Goal: Information Seeking & Learning: Learn about a topic

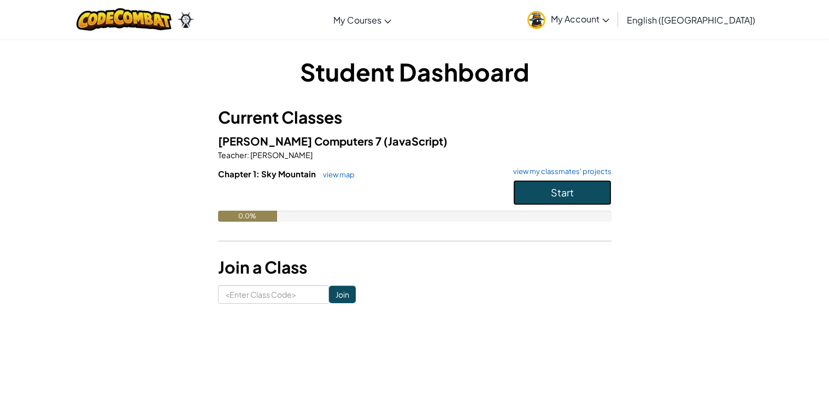
click at [533, 192] on button "Start" at bounding box center [562, 192] width 98 height 25
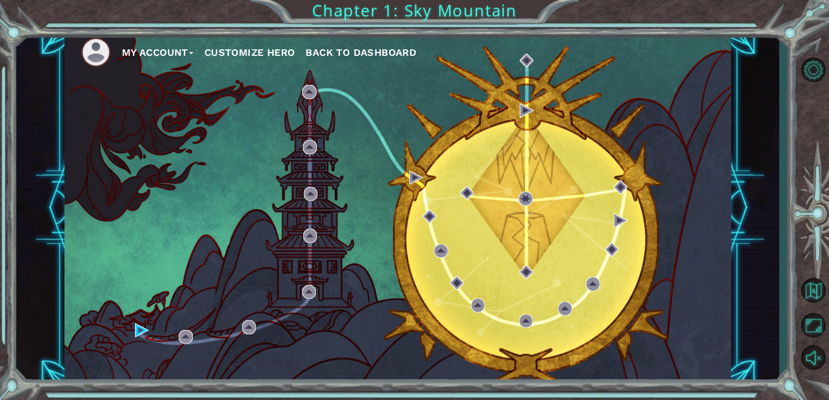
click at [238, 50] on button "Customize Hero" at bounding box center [249, 52] width 91 height 16
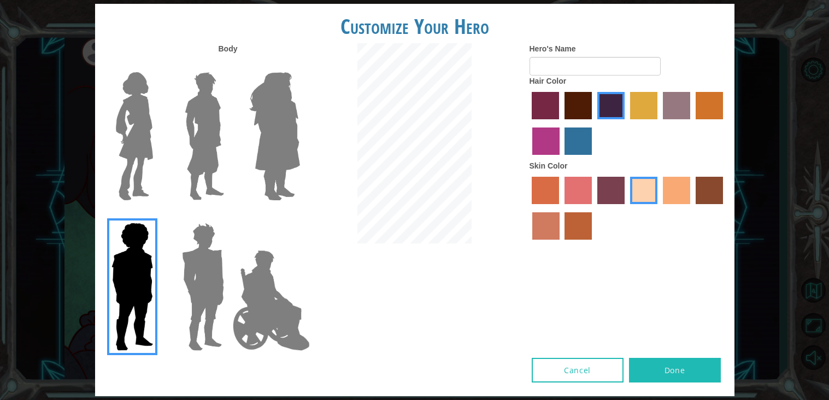
click at [257, 320] on img at bounding box center [272, 299] width 86 height 109
click at [300, 215] on input "Hero Jamie" at bounding box center [300, 215] width 0 height 0
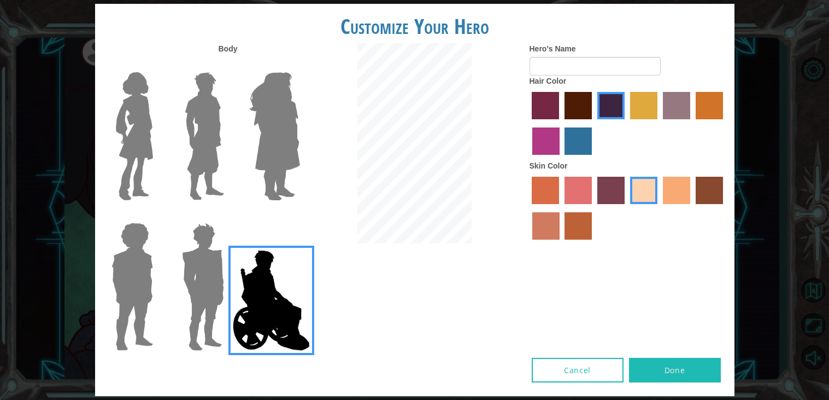
click at [200, 315] on img at bounding box center [203, 286] width 51 height 137
click at [229, 215] on input "Hero Garnet" at bounding box center [229, 215] width 0 height 0
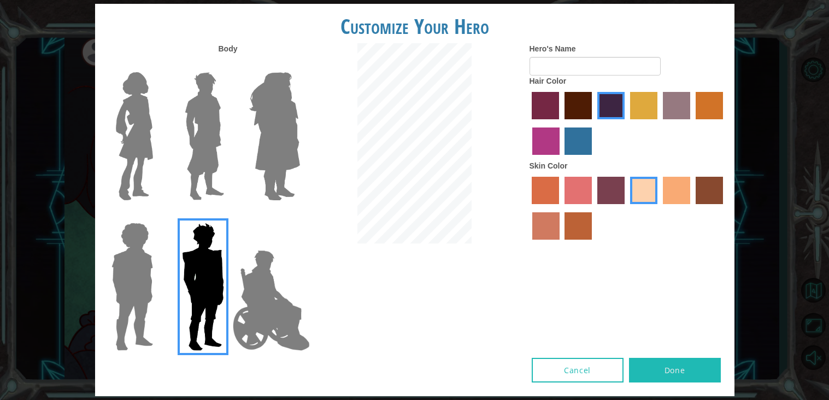
click at [134, 313] on img at bounding box center [132, 286] width 50 height 137
click at [157, 215] on input "Hero Steven" at bounding box center [157, 215] width 0 height 0
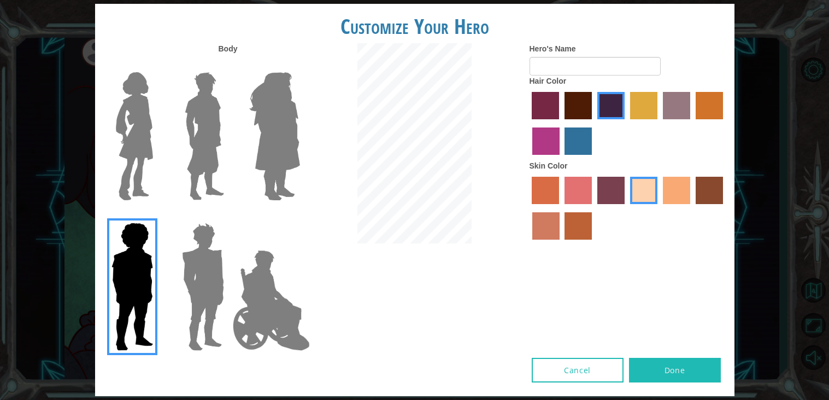
click at [149, 146] on img at bounding box center [135, 136] width 46 height 137
click at [157, 65] on input "Hero Connie" at bounding box center [157, 65] width 0 height 0
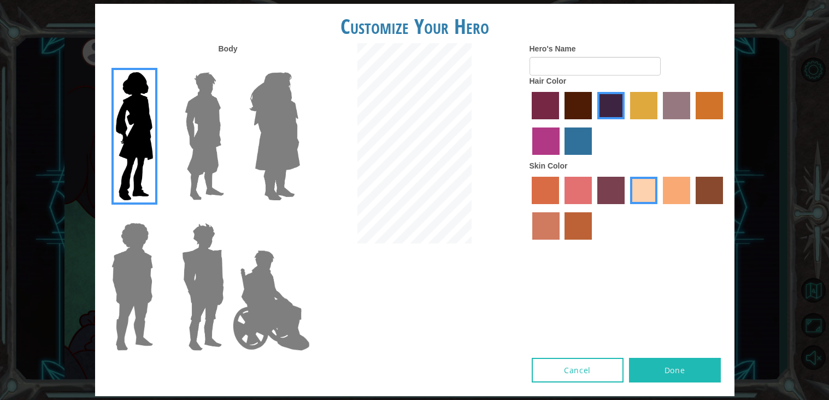
click at [195, 155] on img at bounding box center [204, 136] width 49 height 137
click at [229, 65] on input "Hero Lars" at bounding box center [229, 65] width 0 height 0
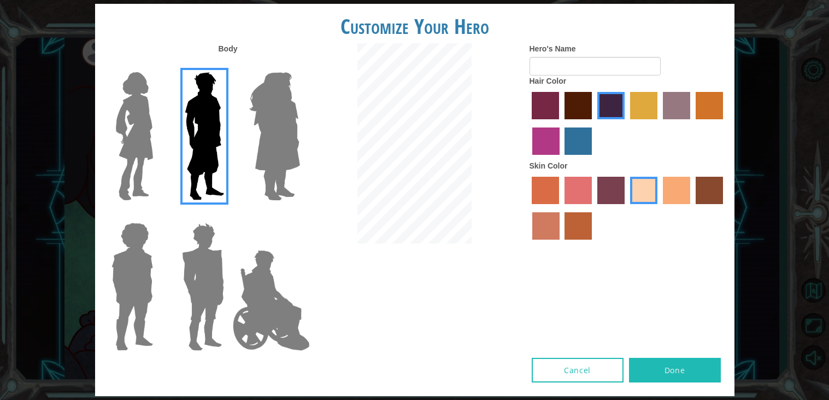
click at [272, 156] on img at bounding box center [275, 136] width 60 height 137
click at [300, 65] on input "Hero Amethyst" at bounding box center [300, 65] width 0 height 0
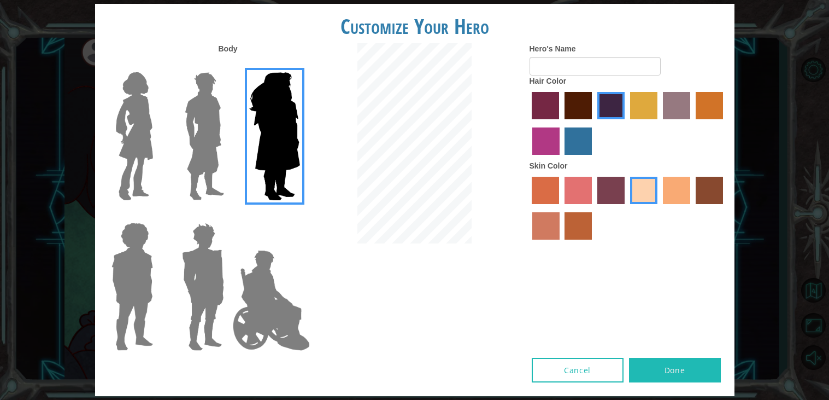
click at [251, 277] on img at bounding box center [272, 299] width 86 height 109
click at [300, 215] on input "Hero Jamie" at bounding box center [300, 215] width 0 height 0
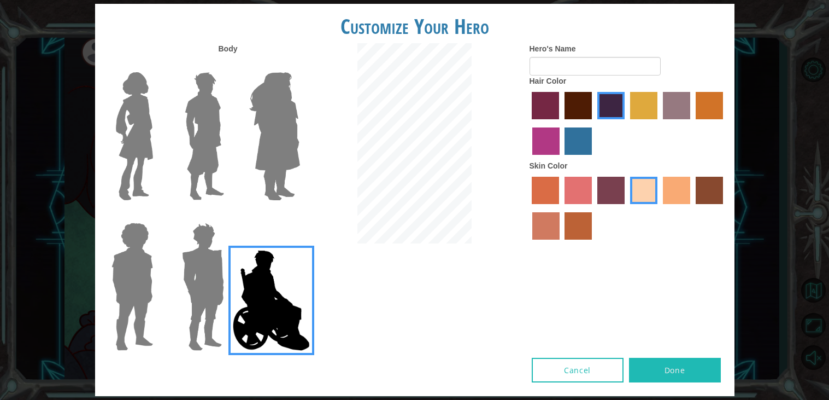
click at [183, 273] on img at bounding box center [203, 286] width 51 height 137
click at [229, 215] on input "Hero Garnet" at bounding box center [229, 215] width 0 height 0
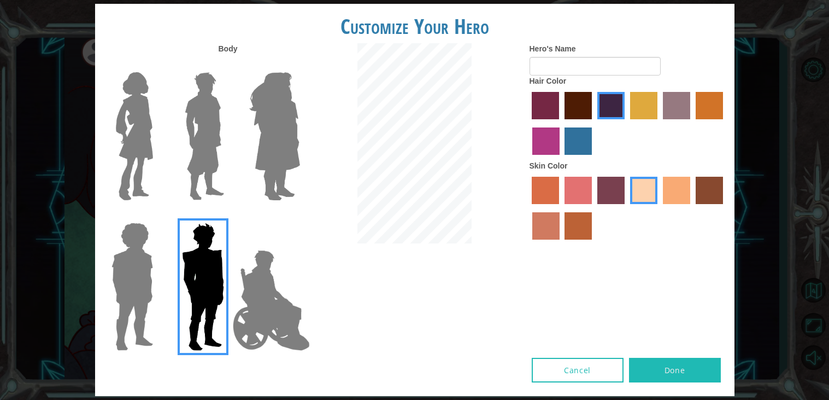
click at [128, 277] on img at bounding box center [132, 286] width 50 height 137
click at [157, 215] on input "Hero Steven" at bounding box center [157, 215] width 0 height 0
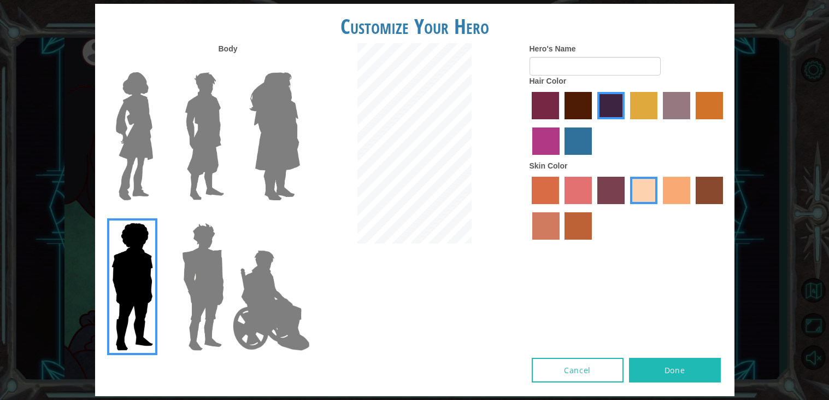
click at [145, 150] on img at bounding box center [135, 136] width 46 height 137
click at [157, 65] on input "Hero Connie" at bounding box center [157, 65] width 0 height 0
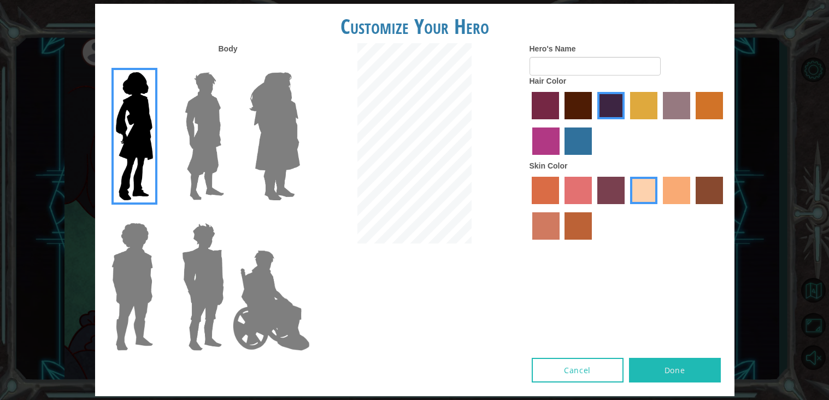
click at [278, 287] on img at bounding box center [272, 299] width 86 height 109
click at [300, 215] on input "Hero Jamie" at bounding box center [300, 215] width 0 height 0
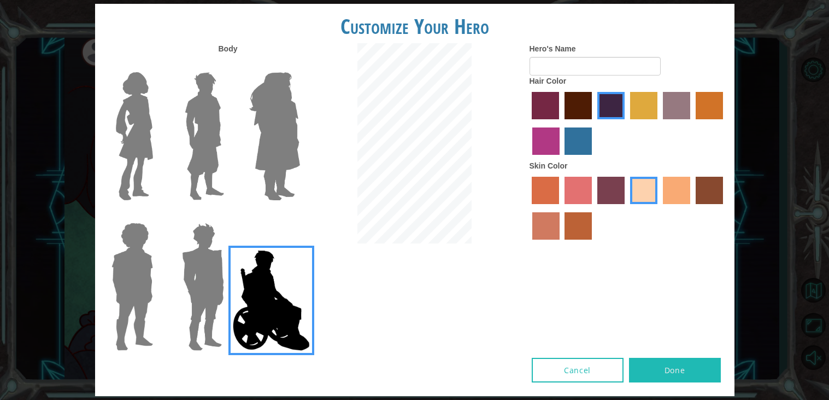
click at [576, 113] on label "maroon hair color" at bounding box center [578, 105] width 27 height 27
click at [561, 123] on input "maroon hair color" at bounding box center [561, 123] width 0 height 0
click at [683, 200] on label "tacao skin color" at bounding box center [676, 190] width 27 height 27
click at [659, 208] on input "tacao skin color" at bounding box center [659, 208] width 0 height 0
click at [640, 197] on label "sandy beach skin color" at bounding box center [643, 190] width 27 height 27
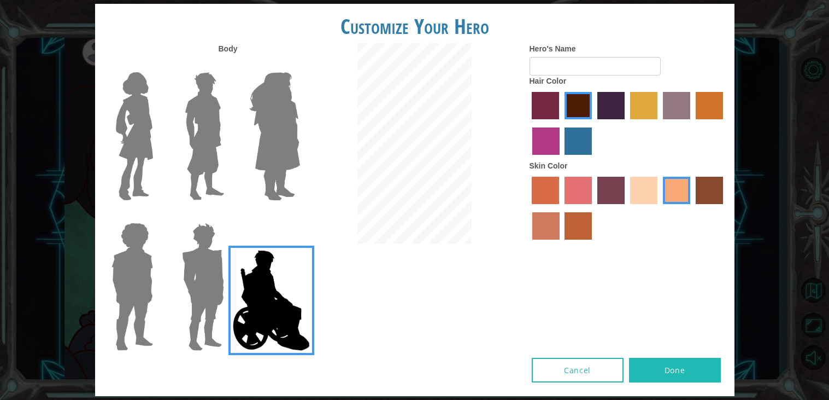
click at [627, 208] on input "sandy beach skin color" at bounding box center [627, 208] width 0 height 0
click at [565, 68] on input "Hero's Name" at bounding box center [595, 66] width 131 height 19
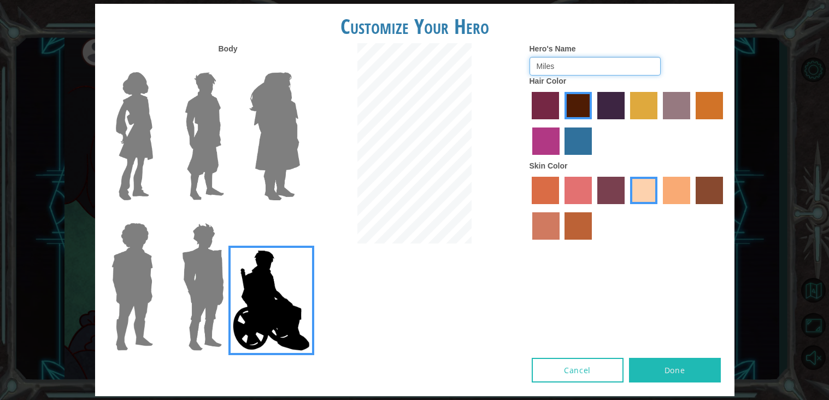
type input "Miles"
click at [676, 366] on button "Done" at bounding box center [675, 370] width 92 height 25
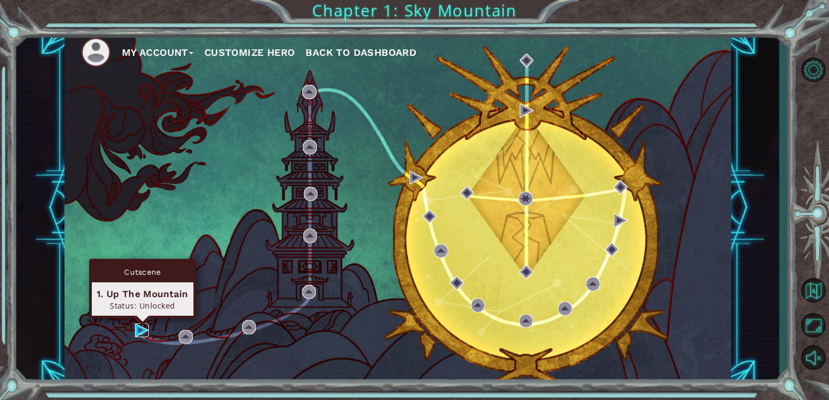
click at [139, 332] on img at bounding box center [142, 330] width 14 height 14
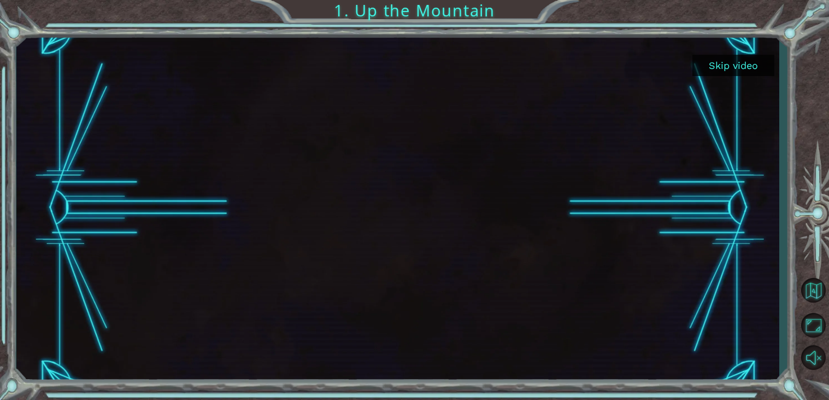
click at [732, 65] on button "Skip video" at bounding box center [734, 65] width 82 height 21
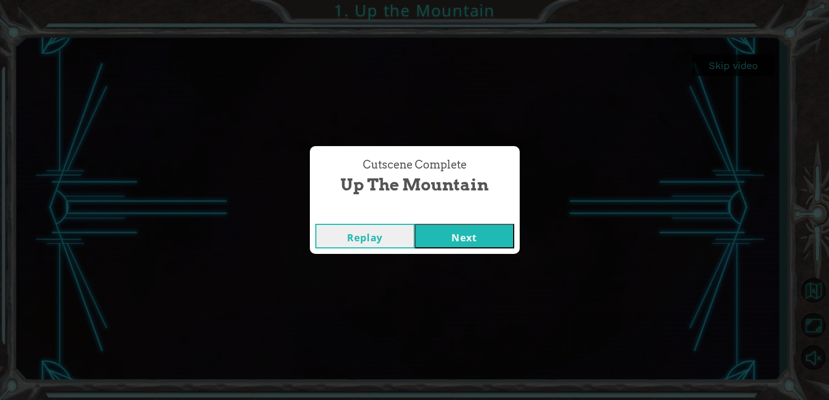
click at [493, 230] on button "Next" at bounding box center [465, 236] width 100 height 25
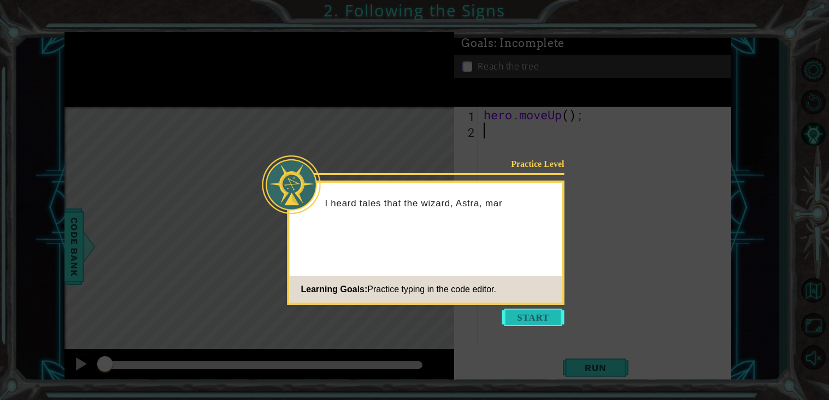
click at [524, 309] on button "Start" at bounding box center [533, 316] width 62 height 17
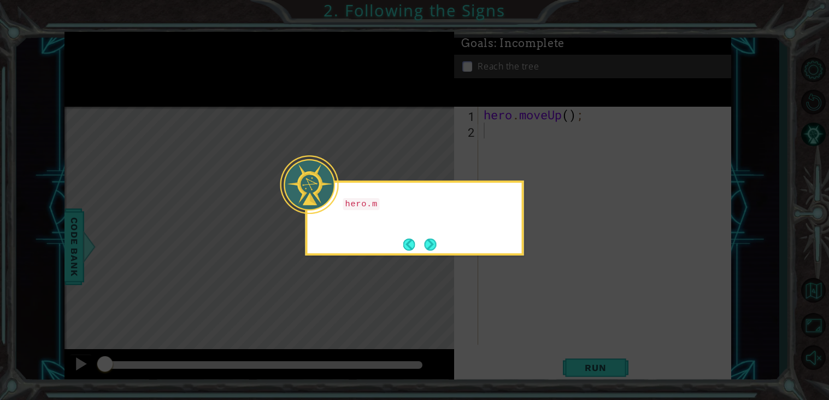
click at [473, 214] on div "hero.m" at bounding box center [415, 208] width 214 height 44
click at [428, 245] on button "Next" at bounding box center [430, 244] width 12 height 12
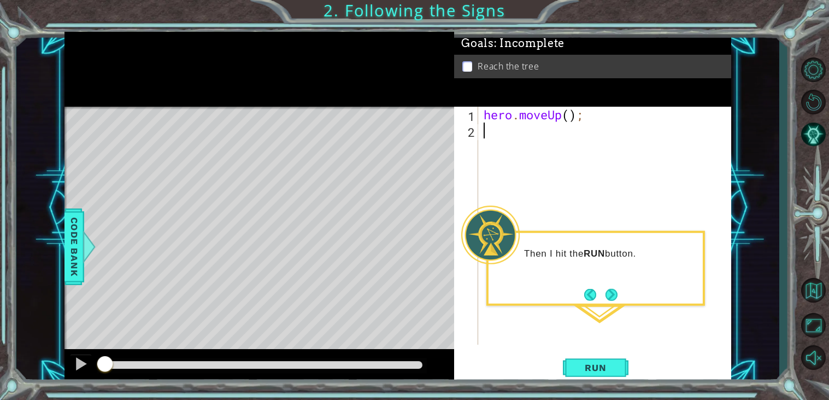
click at [571, 118] on div "hero . moveUp ( ) ;" at bounding box center [608, 242] width 253 height 270
type textarea "hero.moveUp(2);"
click at [597, 233] on header at bounding box center [596, 235] width 214 height 4
click at [595, 365] on span "Run" at bounding box center [595, 367] width 43 height 11
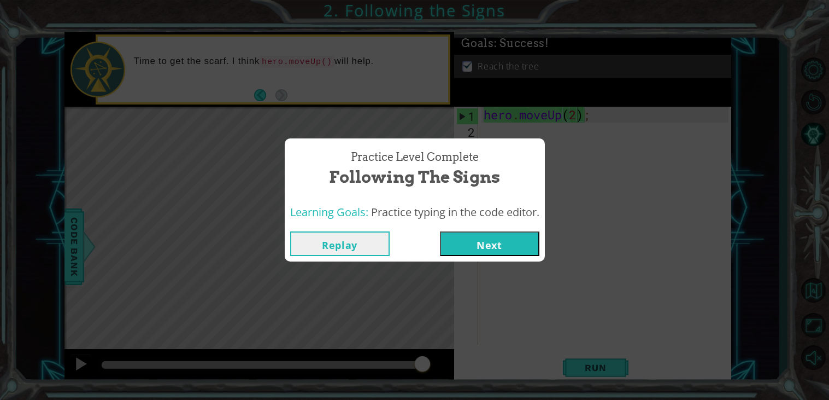
click at [496, 238] on button "Next" at bounding box center [490, 243] width 100 height 25
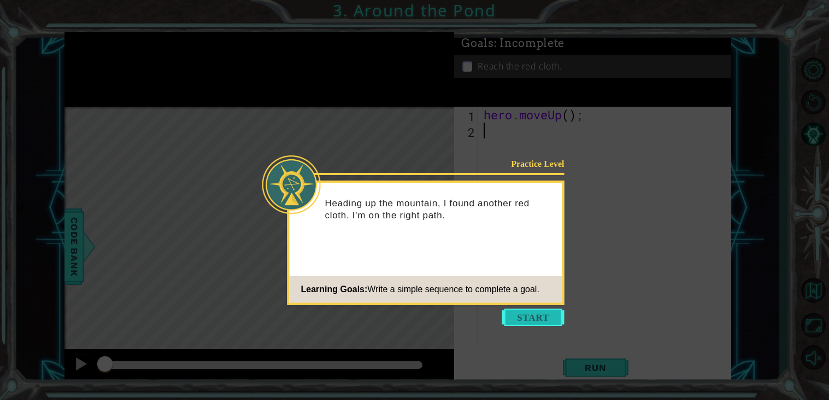
click at [519, 316] on button "Start" at bounding box center [533, 316] width 62 height 17
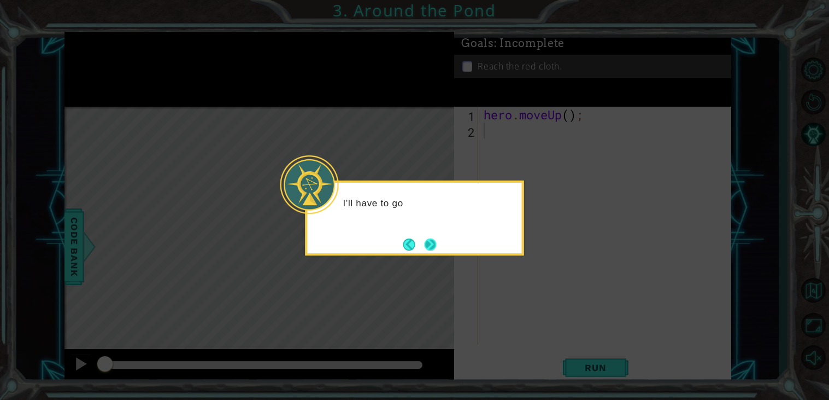
click at [424, 248] on button "Next" at bounding box center [430, 244] width 12 height 12
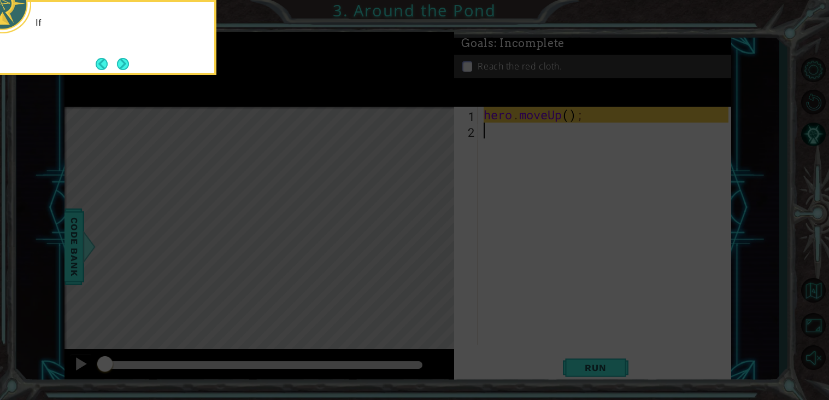
click at [577, 161] on icon at bounding box center [414, 60] width 829 height 680
click at [123, 67] on button "Next" at bounding box center [122, 63] width 13 height 13
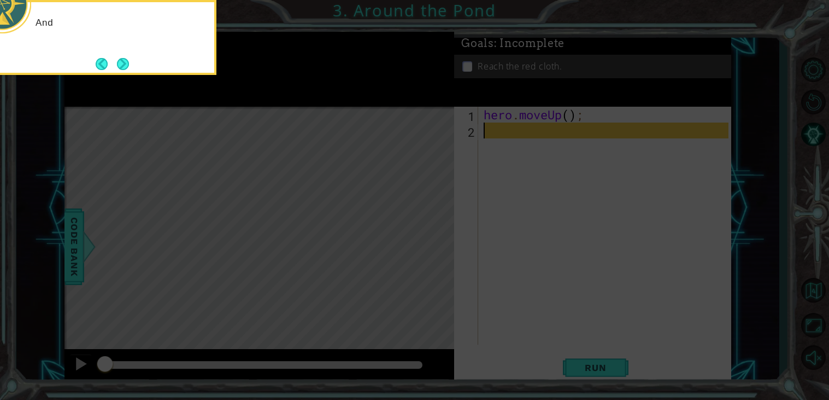
click at [123, 67] on button "Next" at bounding box center [123, 64] width 12 height 12
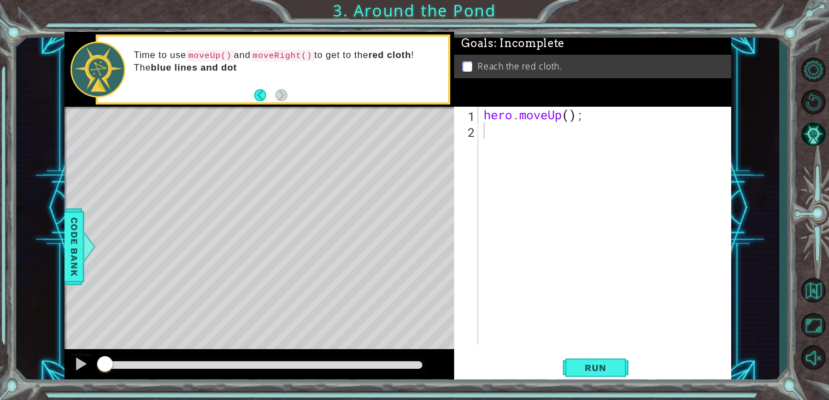
click at [572, 118] on div "hero . moveUp ( ) ;" at bounding box center [608, 242] width 253 height 270
type textarea "hero.moveUp(2);"
click at [496, 133] on div "hero . moveUp ( 2 ) ;" at bounding box center [608, 242] width 253 height 270
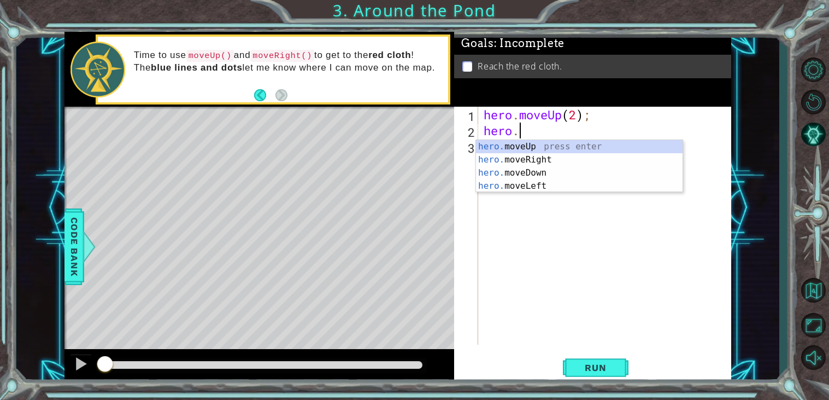
scroll to position [0, 2]
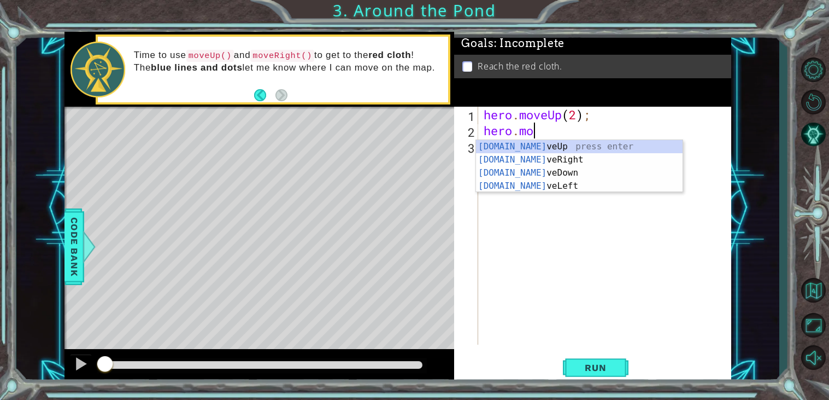
type textarea "hero.move"
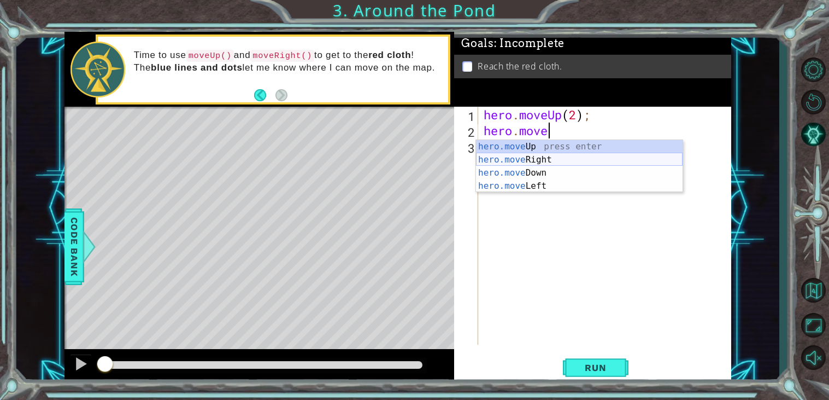
click at [542, 159] on div "hero.move Up press enter hero.move Right press enter hero.move Down press enter…" at bounding box center [579, 179] width 207 height 79
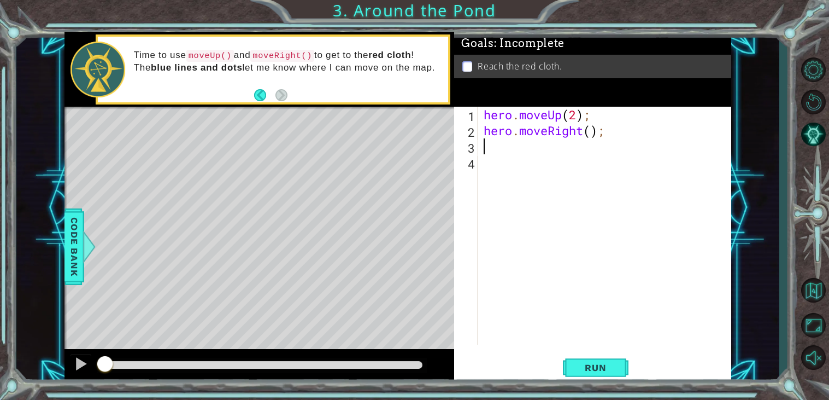
click at [590, 133] on div "hero . moveUp ( 2 ) ; hero . moveRight ( ) ;" at bounding box center [608, 242] width 253 height 270
type textarea "hero.moveRight(1);"
click at [566, 148] on div "hero . moveUp ( 2 ) ; hero . moveRight ( 1 ) ;" at bounding box center [608, 242] width 253 height 270
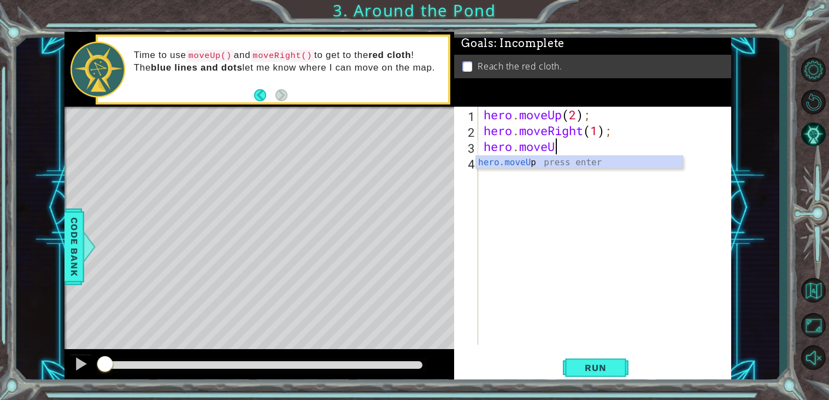
scroll to position [0, 3]
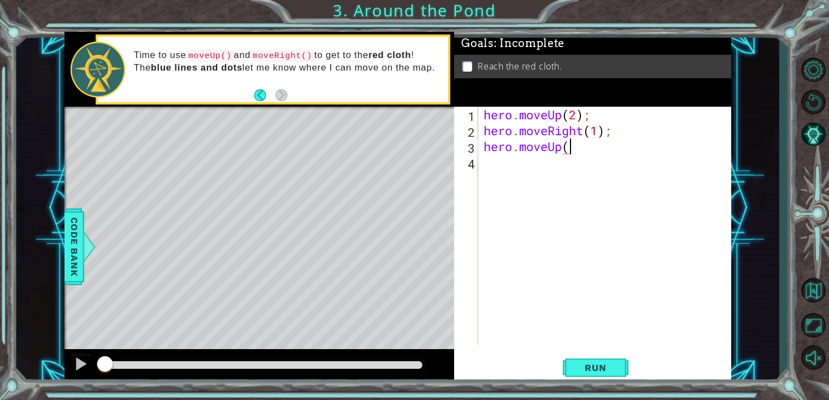
type textarea "hero.moveUp"
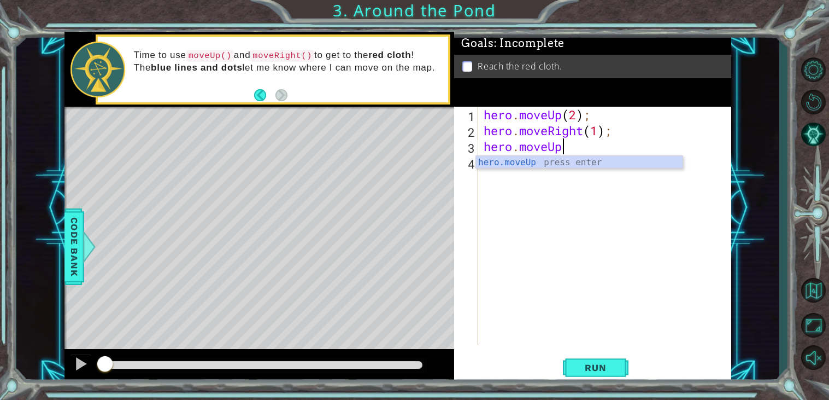
scroll to position [0, 0]
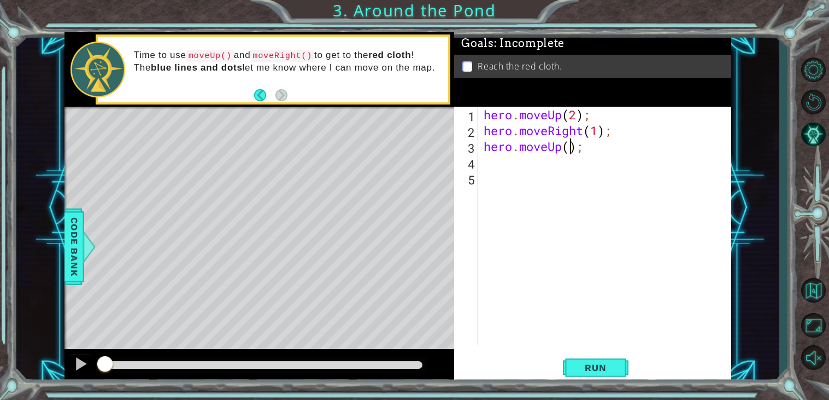
click at [569, 152] on div "hero . moveUp ( 2 ) ; hero . moveRight ( 1 ) ; hero . moveUp ( ) ;" at bounding box center [608, 242] width 253 height 270
type textarea "hero.moveUp(1);"
click at [606, 368] on span "Run" at bounding box center [595, 367] width 43 height 11
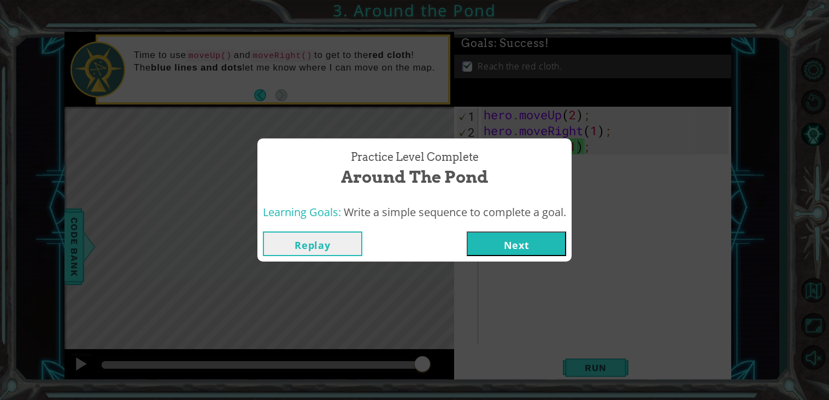
click at [499, 237] on button "Next" at bounding box center [517, 243] width 100 height 25
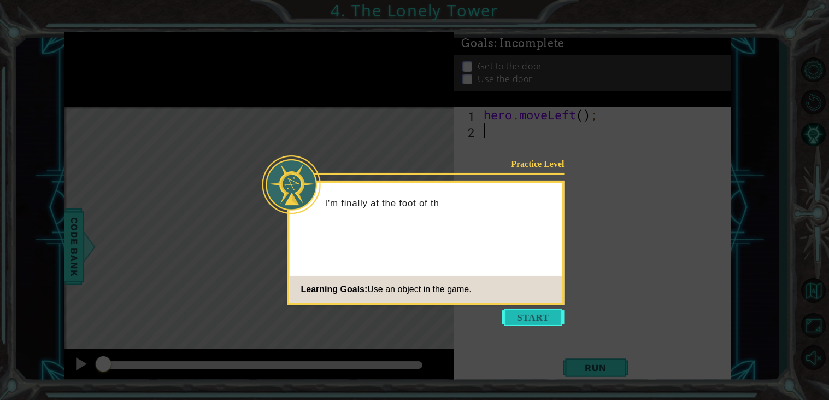
click at [524, 318] on button "Start" at bounding box center [533, 316] width 62 height 17
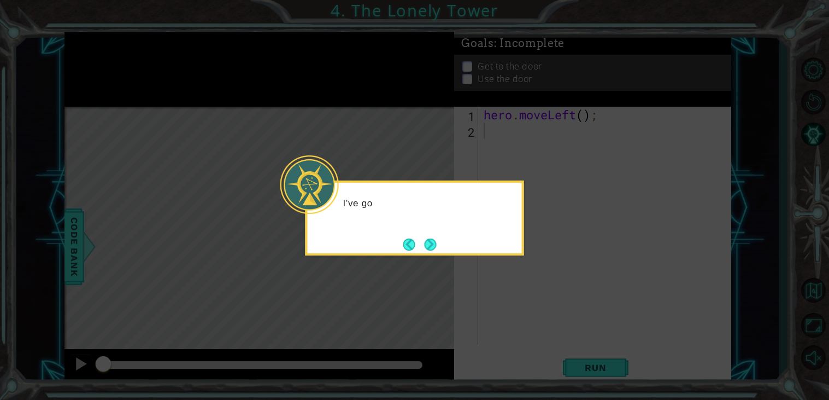
click at [399, 221] on div "I've go" at bounding box center [415, 207] width 214 height 43
click at [436, 243] on button "Next" at bounding box center [430, 244] width 12 height 12
click at [432, 244] on button "Next" at bounding box center [431, 244] width 12 height 12
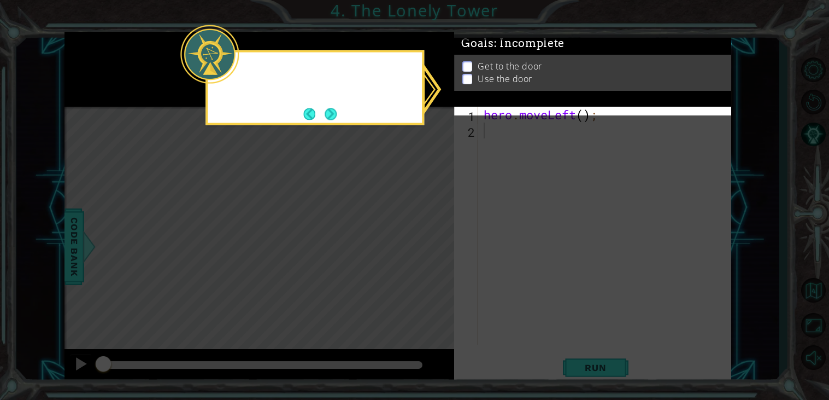
click at [432, 244] on icon at bounding box center [414, 200] width 829 height 400
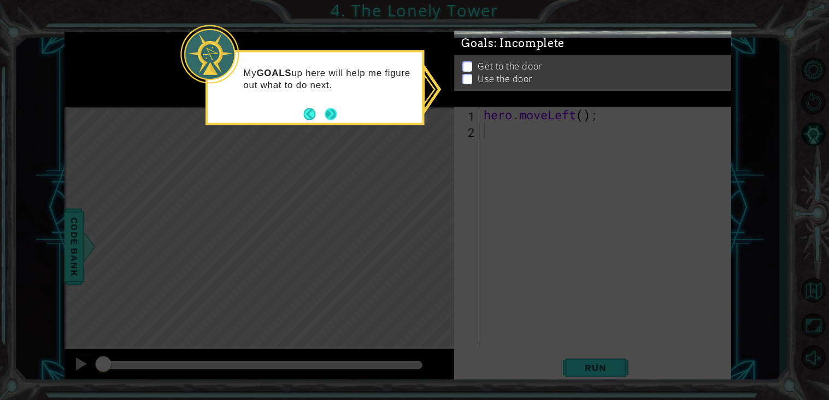
click at [331, 113] on button "Next" at bounding box center [331, 114] width 12 height 12
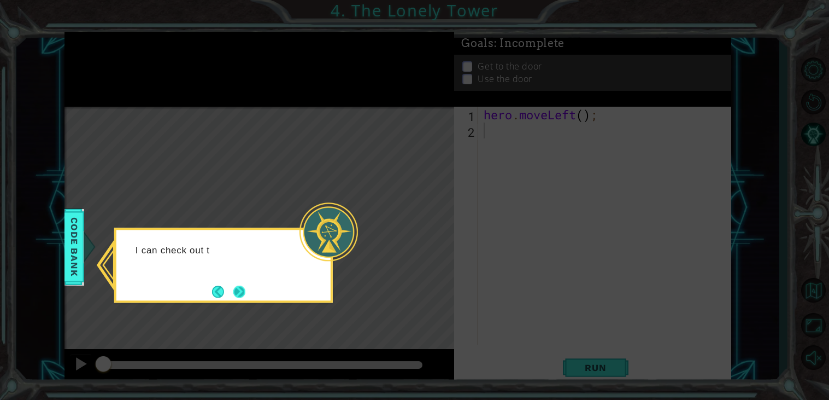
click at [240, 292] on button "Next" at bounding box center [239, 291] width 12 height 12
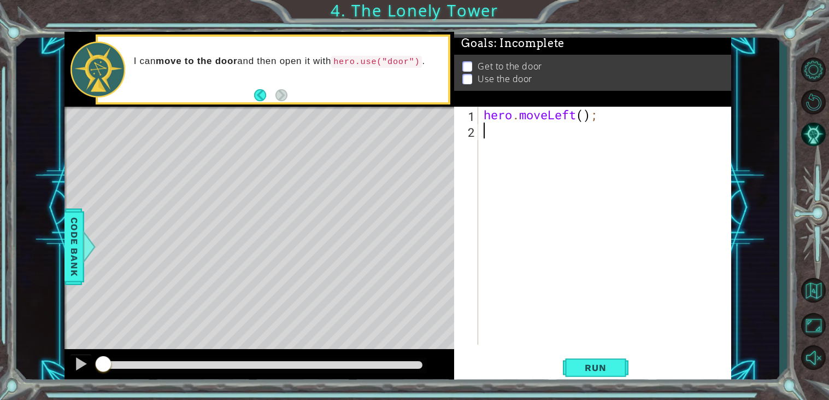
click at [585, 116] on div "hero . moveLeft ( ) ;" at bounding box center [608, 242] width 253 height 270
type textarea "hero.moveLeft(2);"
click at [520, 138] on div "hero . moveLeft ( 2 ) ;" at bounding box center [608, 242] width 253 height 270
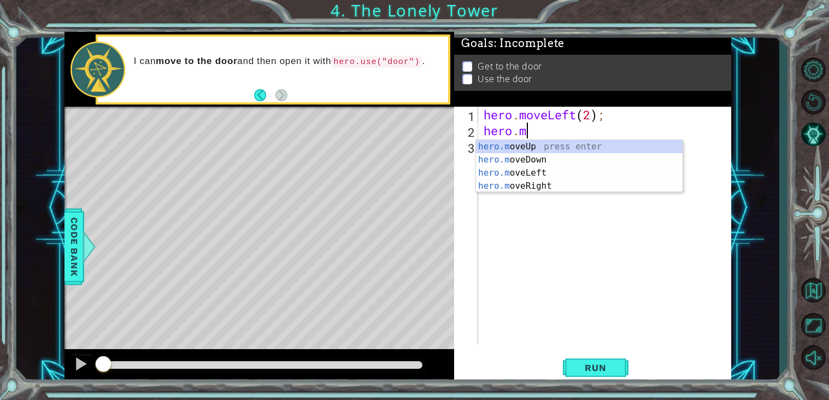
scroll to position [0, 2]
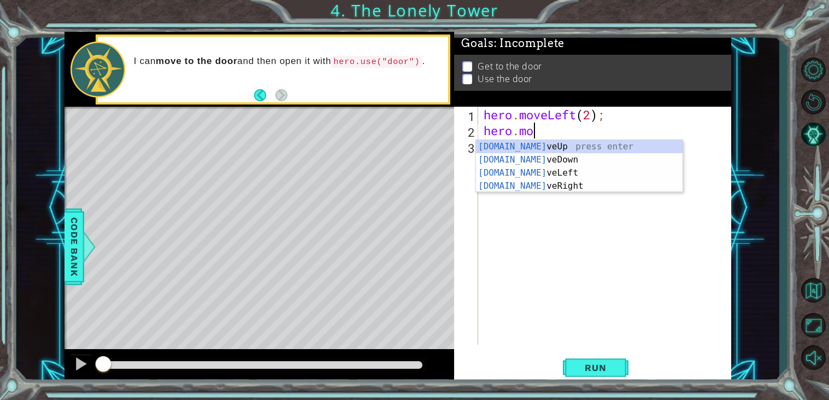
type textarea "hero.move"
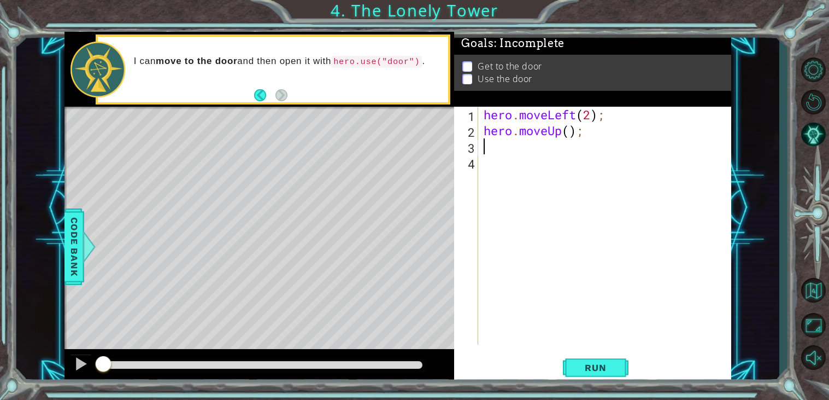
click at [570, 133] on div "hero . moveLeft ( 2 ) ; hero . moveUp ( ) ;" at bounding box center [608, 242] width 253 height 270
type textarea "hero.moveUp(2);"
click at [537, 157] on div "hero . moveLeft ( 2 ) ; hero . moveUp ( 2 ) ;" at bounding box center [608, 242] width 253 height 270
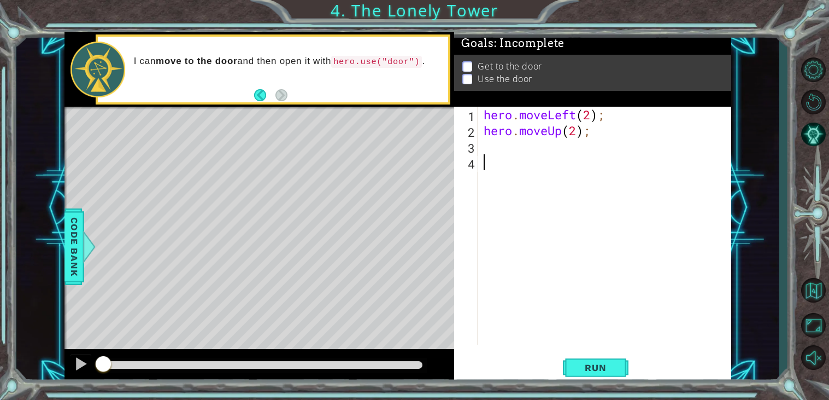
click at [531, 146] on div "hero . moveLeft ( 2 ) ; hero . moveUp ( 2 ) ;" at bounding box center [608, 242] width 253 height 270
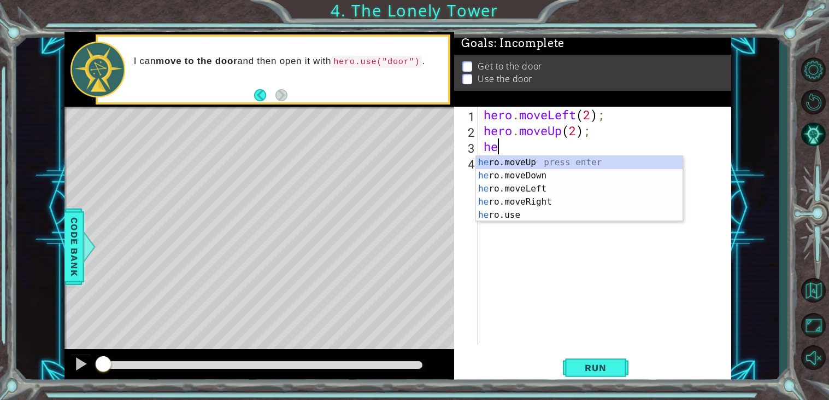
type textarea "hero"
click at [541, 201] on div "hero .moveUp press enter hero .moveDown press enter hero .moveLeft press enter …" at bounding box center [579, 202] width 207 height 92
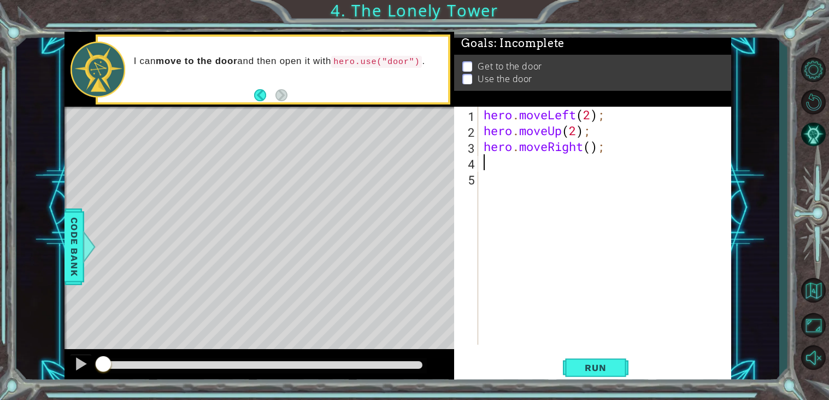
scroll to position [0, 0]
click at [542, 182] on div "hero . moveLeft ( 2 ) ; hero . moveUp ( 2 ) ; hero . moveRight ( ) ;" at bounding box center [608, 242] width 253 height 270
click at [590, 149] on div "hero . moveLeft ( 2 ) ; hero . moveUp ( 2 ) ; hero . moveRight ( ) ;" at bounding box center [608, 242] width 253 height 270
type textarea "hero.moveRight(2);"
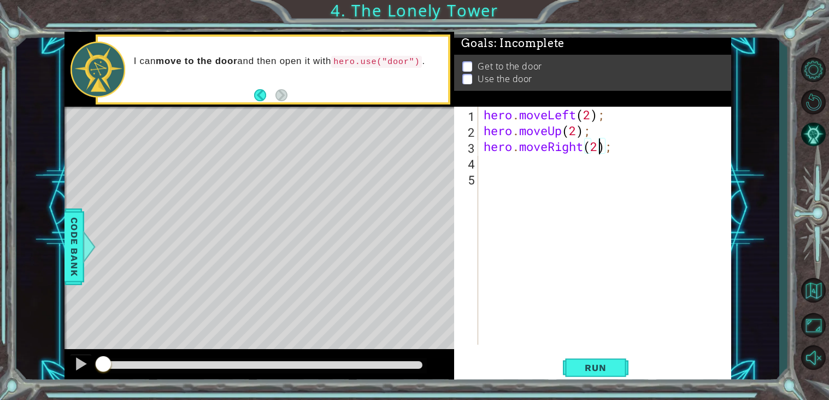
click at [531, 168] on div "hero . moveLeft ( 2 ) ; hero . moveUp ( 2 ) ; hero . moveRight ( 2 ) ;" at bounding box center [608, 242] width 253 height 270
type textarea "hero.use("door")"
click at [604, 368] on span "Run" at bounding box center [595, 367] width 43 height 11
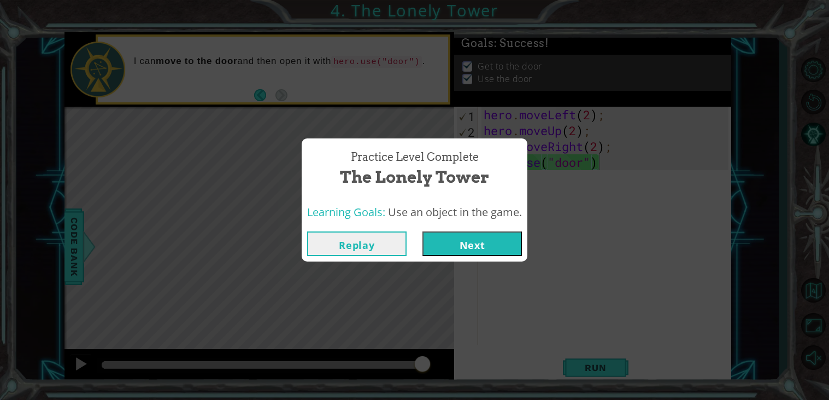
click at [504, 246] on button "Next" at bounding box center [473, 243] width 100 height 25
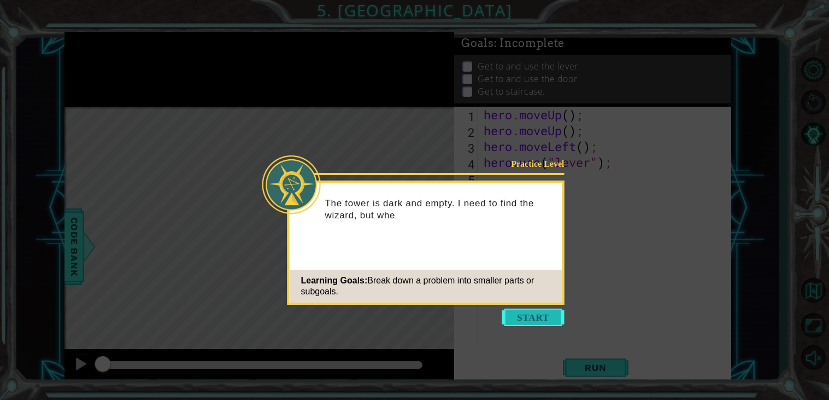
click at [543, 321] on button "Start" at bounding box center [533, 316] width 62 height 17
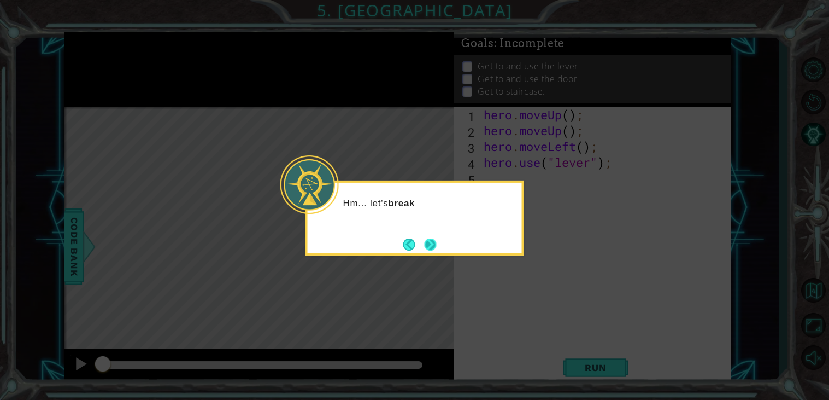
click at [435, 248] on button "Next" at bounding box center [430, 244] width 12 height 12
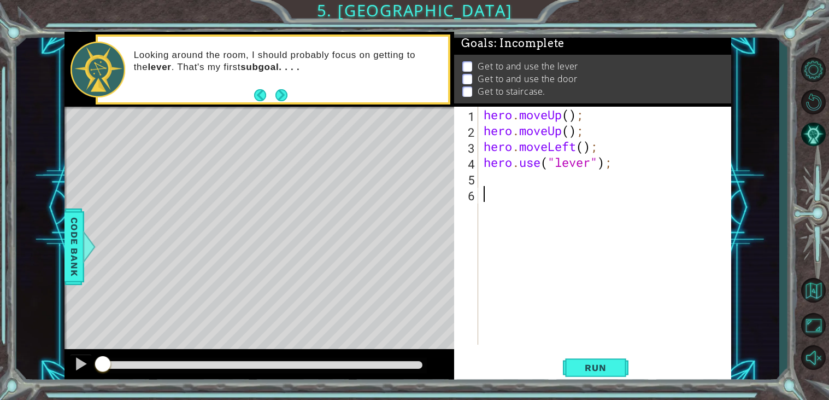
click at [570, 118] on div "hero . moveUp ( ) ; hero . moveUp ( ) ; hero . moveLeft ( ) ; hero . use ( "lev…" at bounding box center [608, 242] width 253 height 270
click at [571, 132] on div "hero . moveUp ( 1 ) ; hero . moveUp ( ) ; hero . moveLeft ( ) ; hero . use ( "l…" at bounding box center [608, 242] width 253 height 270
click at [586, 148] on div "hero . moveUp ( 1 ) ; hero . moveUp ( 1 ) ; hero . moveLeft ( ) ; hero . use ( …" at bounding box center [608, 242] width 253 height 270
type textarea "hero.moveLeft(1);"
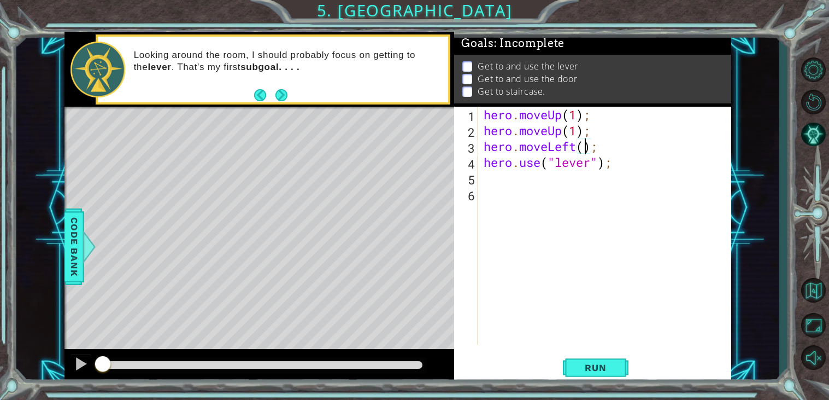
scroll to position [0, 4]
click at [504, 178] on div "hero . moveUp ( 1 ) ; hero . moveUp ( 1 ) ; hero . moveLeft ( 1 ) ; hero . use …" at bounding box center [608, 242] width 253 height 270
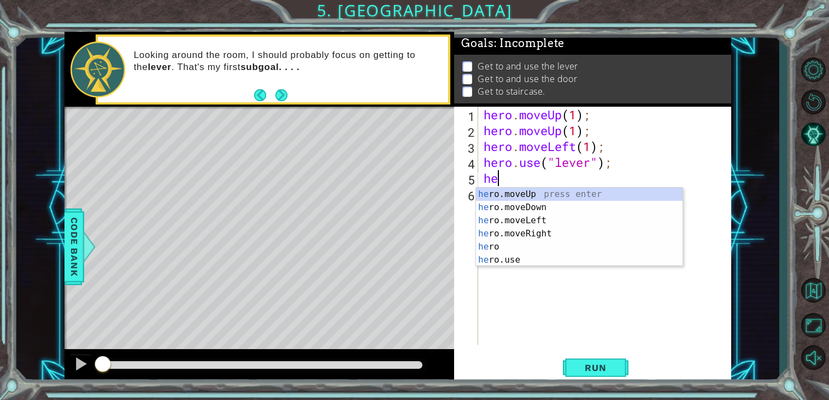
type textarea "hero"
click at [530, 245] on div "hero press enter hero .moveUp press enter hero .moveDown press enter hero .move…" at bounding box center [579, 240] width 207 height 105
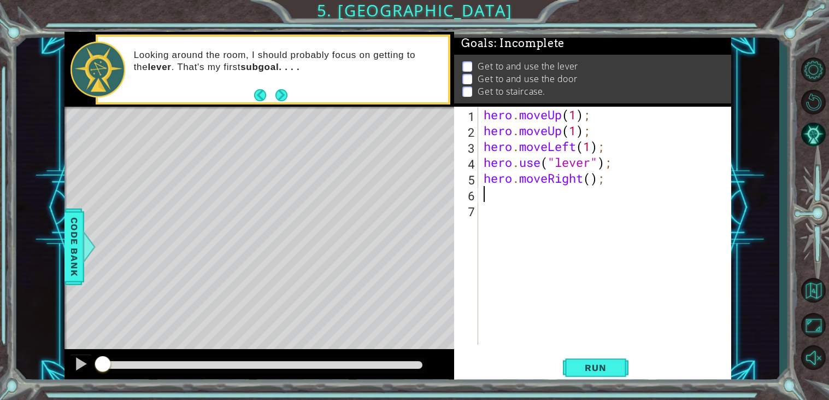
click at [595, 182] on div "hero . moveUp ( 1 ) ; hero . moveUp ( 1 ) ; hero . moveLeft ( 1 ) ; hero . use …" at bounding box center [608, 242] width 253 height 270
type textarea "hero.moveRight(3);"
click at [512, 199] on div "hero . moveUp ( 1 ) ; hero . moveUp ( 1 ) ; hero . moveLeft ( 1 ) ; hero . use …" at bounding box center [608, 242] width 253 height 270
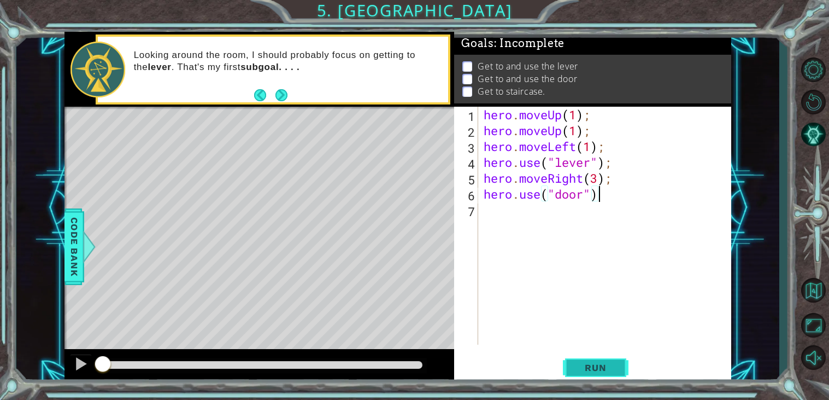
type textarea "hero.use("door")"
click at [601, 370] on span "Run" at bounding box center [595, 367] width 43 height 11
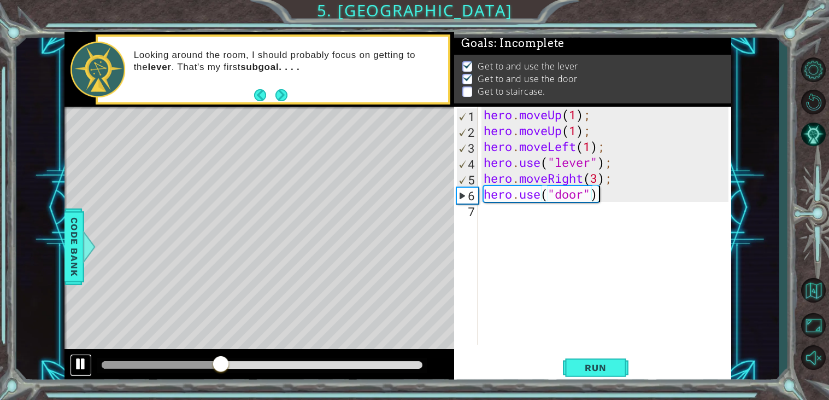
click at [79, 366] on div at bounding box center [81, 363] width 14 height 14
click at [559, 222] on div "hero . moveUp ( 1 ) ; hero . moveUp ( 1 ) ; hero . moveLeft ( 1 ) ; hero . use …" at bounding box center [608, 242] width 253 height 270
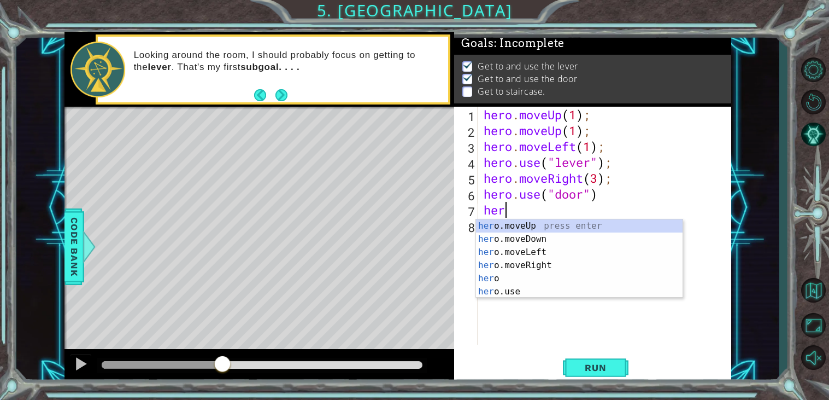
scroll to position [0, 1]
type textarea "hero."
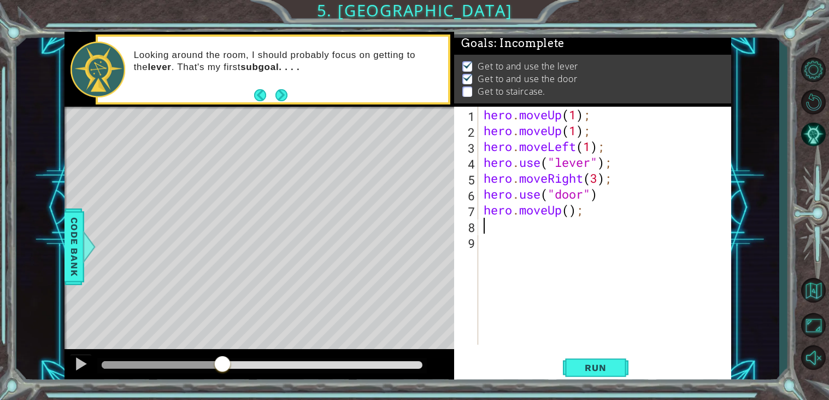
scroll to position [0, 0]
click at [572, 214] on div "hero . moveUp ( 1 ) ; hero . moveUp ( 1 ) ; hero . moveLeft ( 1 ) ; hero . use …" at bounding box center [608, 242] width 253 height 270
type textarea "hero.moveUp(2);"
click at [564, 224] on div "hero . moveUp ( 1 ) ; hero . moveUp ( 1 ) ; hero . moveLeft ( 1 ) ; hero . use …" at bounding box center [608, 242] width 253 height 270
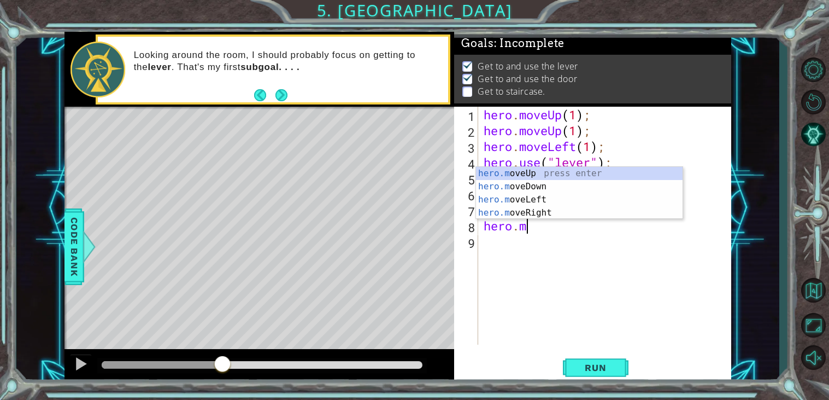
scroll to position [0, 2]
type textarea "hero.moveL"
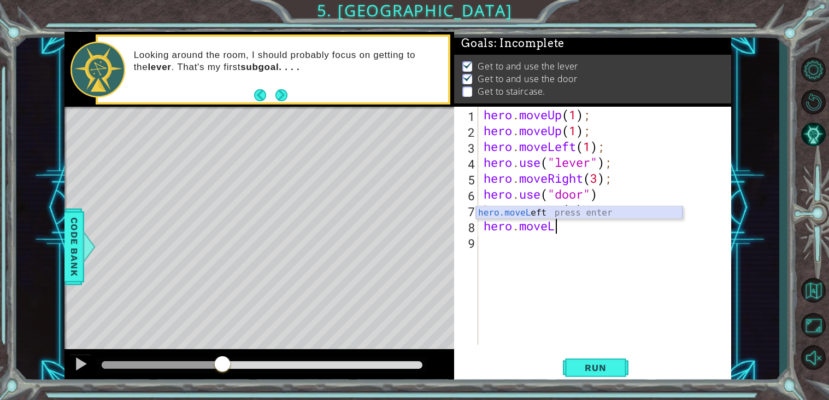
click at [551, 213] on div "hero.moveL eft press enter" at bounding box center [579, 225] width 207 height 39
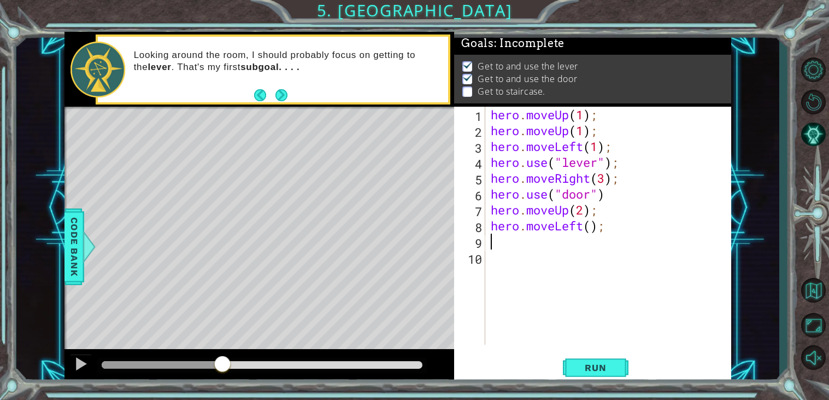
scroll to position [0, 0]
click at [594, 227] on div "hero . moveUp ( 1 ) ; hero . moveUp ( 1 ) ; hero . moveLeft ( 1 ) ; hero . use …" at bounding box center [612, 242] width 246 height 270
type textarea "hero.moveLeft(3);"
click at [563, 240] on div "hero . moveUp ( 1 ) ; hero . moveUp ( 1 ) ; hero . moveLeft ( 1 ) ; hero . use …" at bounding box center [612, 242] width 246 height 270
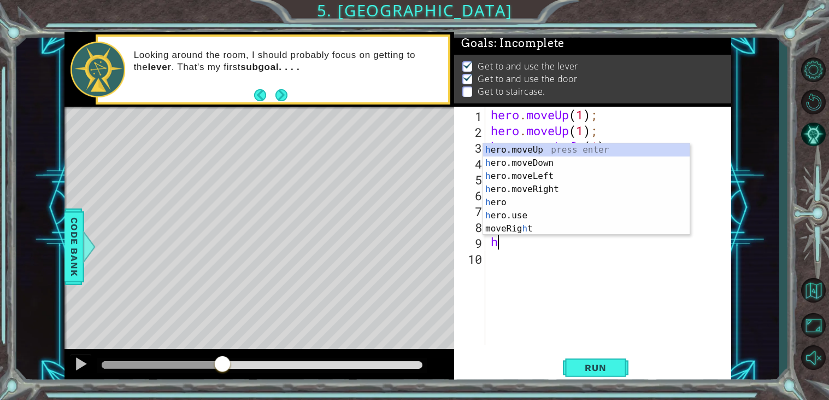
scroll to position [0, 1]
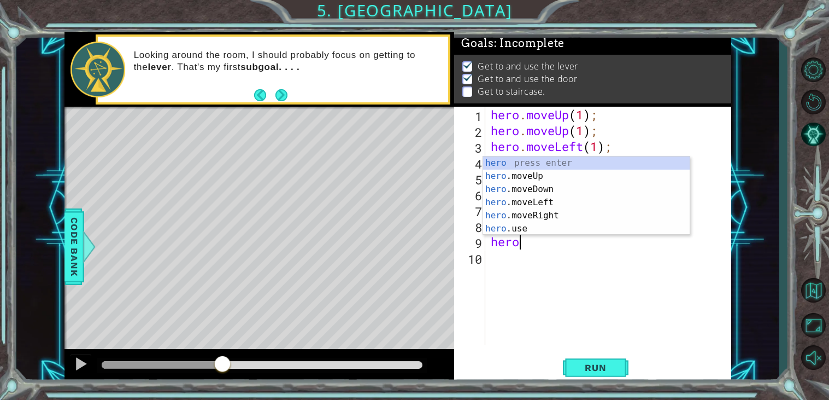
type textarea "hero.m"
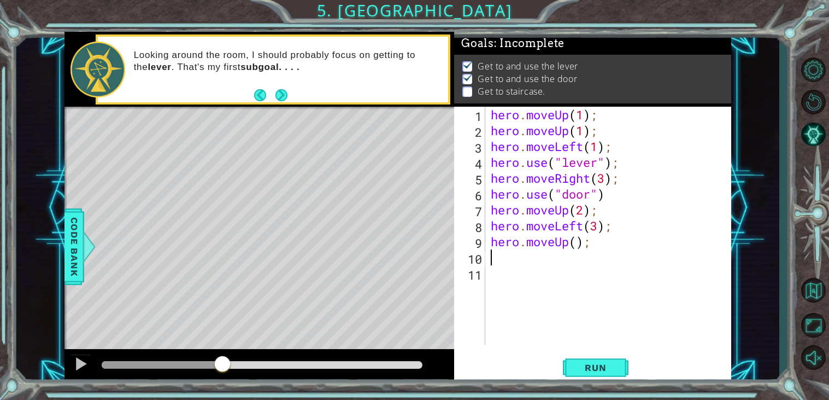
scroll to position [0, 0]
click at [578, 245] on div "hero . moveUp ( 1 ) ; hero . moveUp ( 1 ) ; hero . moveLeft ( 1 ) ; hero . use …" at bounding box center [612, 242] width 246 height 270
type textarea "hero.moveUp(1);"
click at [511, 260] on div "hero . moveUp ( 1 ) ; hero . moveUp ( 1 ) ; hero . moveLeft ( 1 ) ; hero . use …" at bounding box center [612, 242] width 246 height 270
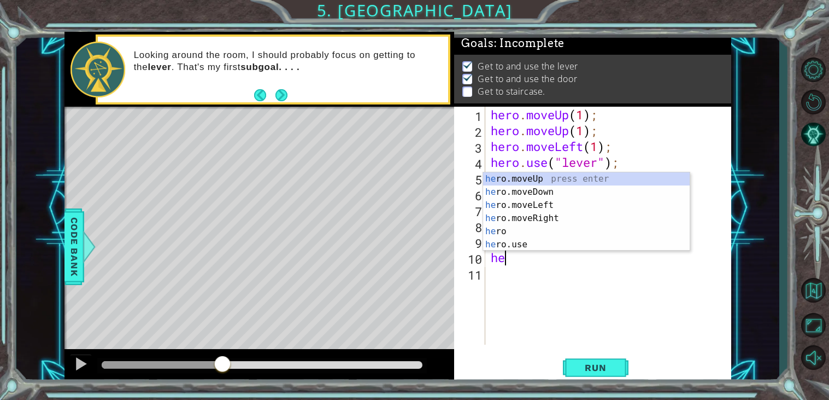
scroll to position [0, 1]
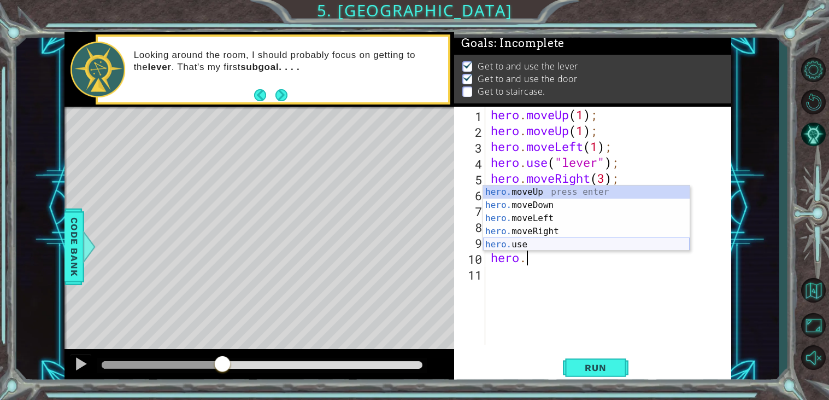
click at [508, 244] on div "hero. moveUp press enter hero. moveDown press enter hero. moveLeft press enter …" at bounding box center [586, 231] width 207 height 92
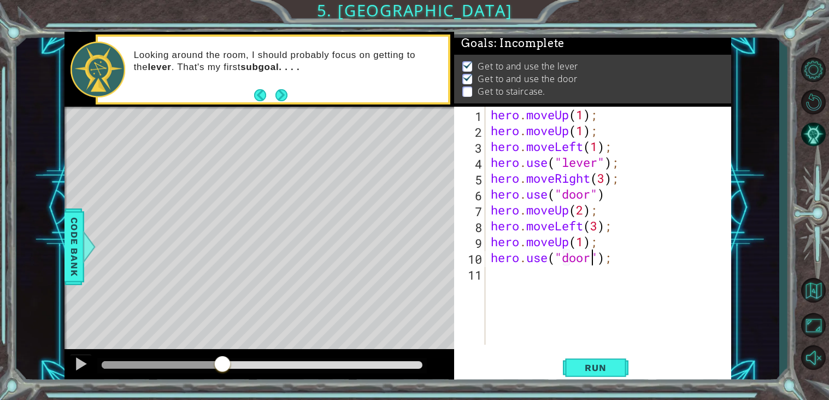
scroll to position [0, 4]
type textarea "hero.use("door");"
click at [574, 371] on span "Run" at bounding box center [595, 367] width 43 height 11
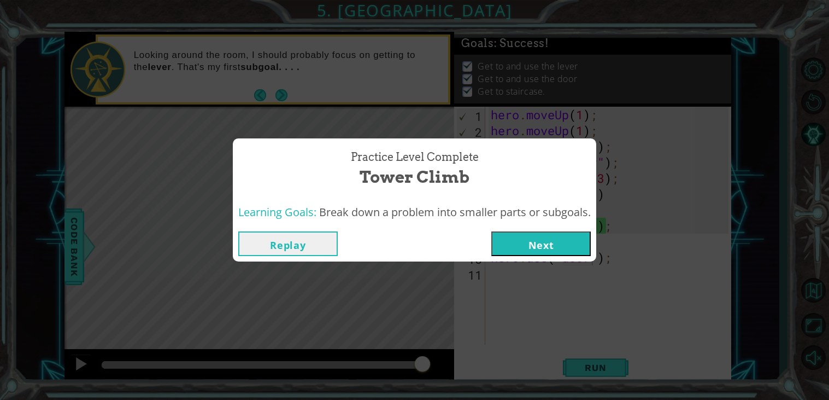
click at [563, 239] on button "Next" at bounding box center [541, 243] width 100 height 25
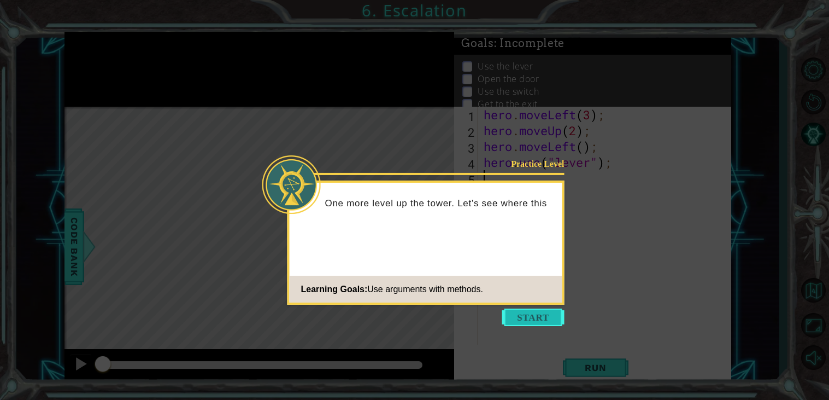
click at [535, 318] on button "Start" at bounding box center [533, 316] width 62 height 17
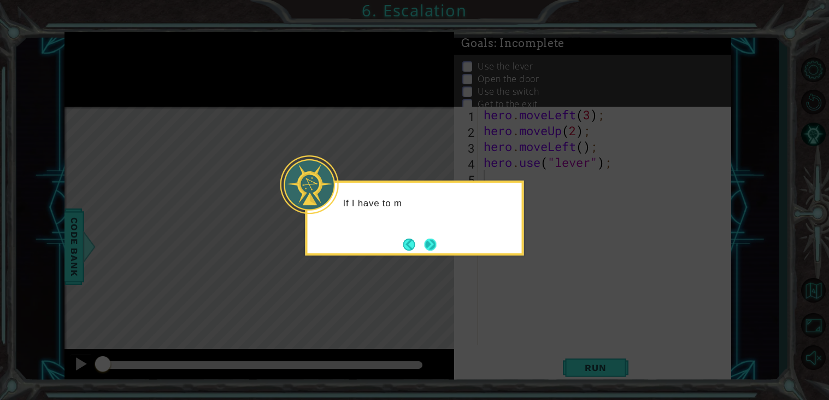
click at [430, 244] on button "Next" at bounding box center [430, 244] width 12 height 12
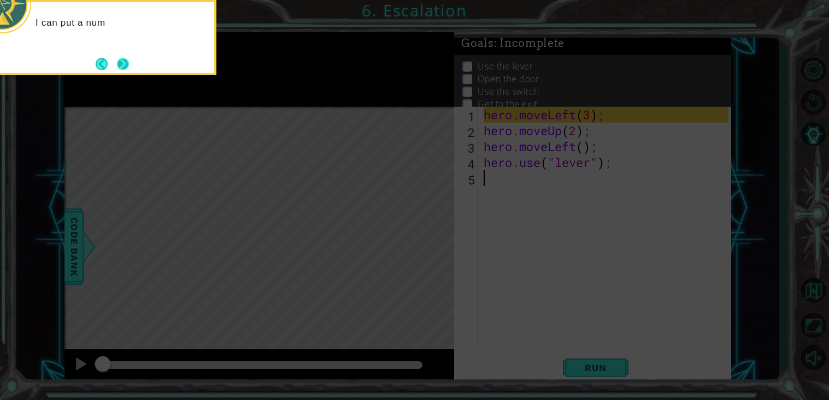
click at [124, 65] on button "Next" at bounding box center [123, 64] width 12 height 12
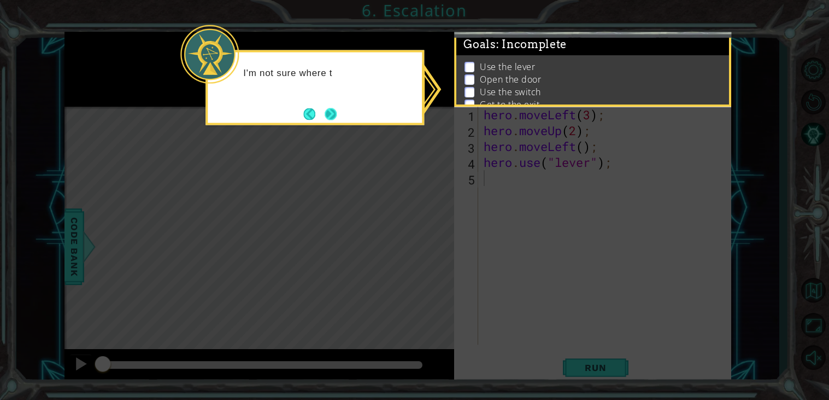
click at [331, 115] on button "Next" at bounding box center [331, 114] width 12 height 12
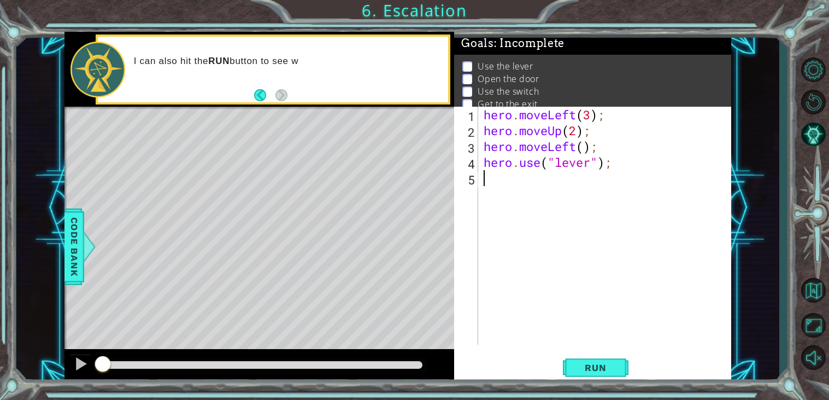
scroll to position [8, 0]
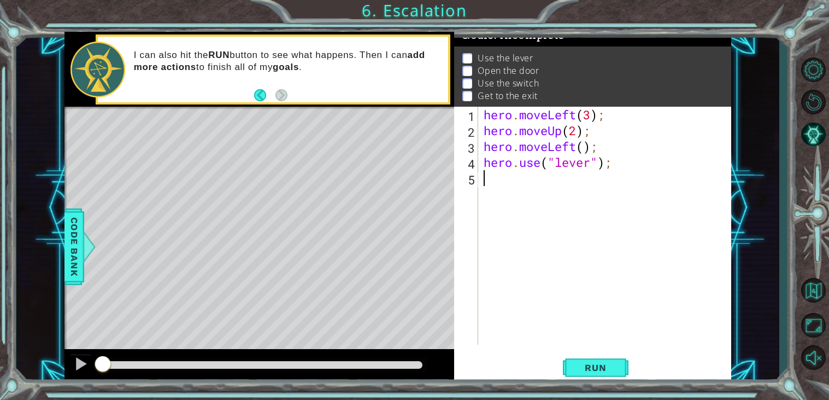
click at [584, 146] on div "hero . moveLeft ( 3 ) ; hero . moveUp ( 2 ) ; hero . moveLeft ( ) ; hero . use …" at bounding box center [608, 242] width 253 height 270
type textarea "hero.moveLeft(1);"
click at [534, 182] on div "hero . moveLeft ( 3 ) ; hero . moveUp ( 2 ) ; hero . moveLeft ( 1 ) ; hero . us…" at bounding box center [608, 242] width 253 height 270
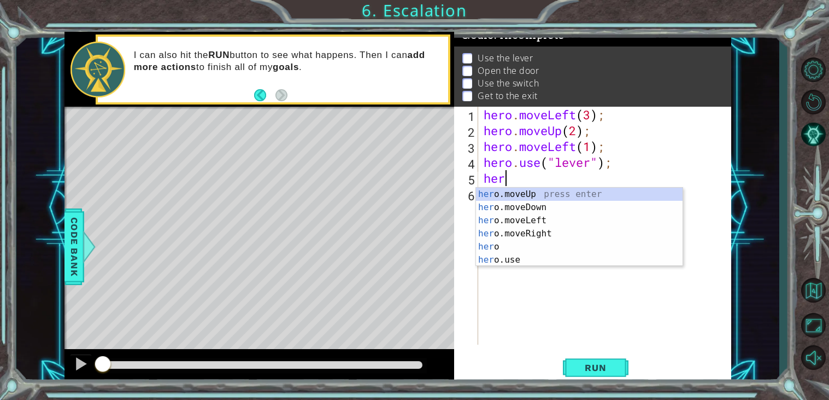
scroll to position [0, 1]
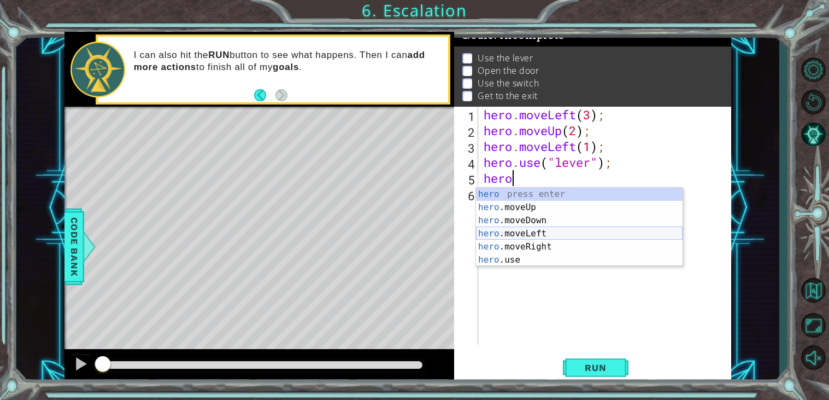
click at [550, 233] on div "hero press enter hero .moveUp press enter hero .moveDown press enter hero .move…" at bounding box center [579, 240] width 207 height 105
type textarea "hero.moveLeft(1);"
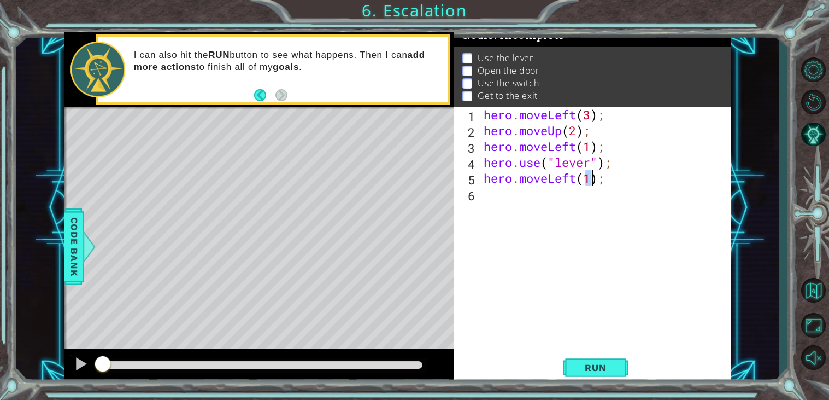
click at [558, 195] on div "hero . moveLeft ( 3 ) ; hero . moveUp ( 2 ) ; hero . moveLeft ( 1 ) ; hero . us…" at bounding box center [608, 242] width 253 height 270
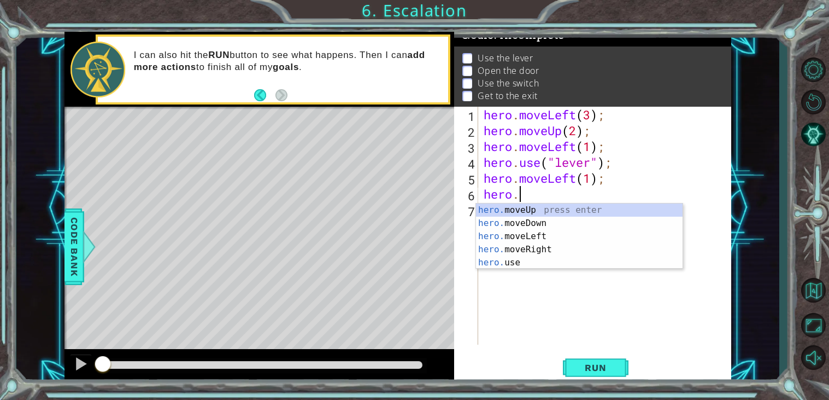
scroll to position [0, 1]
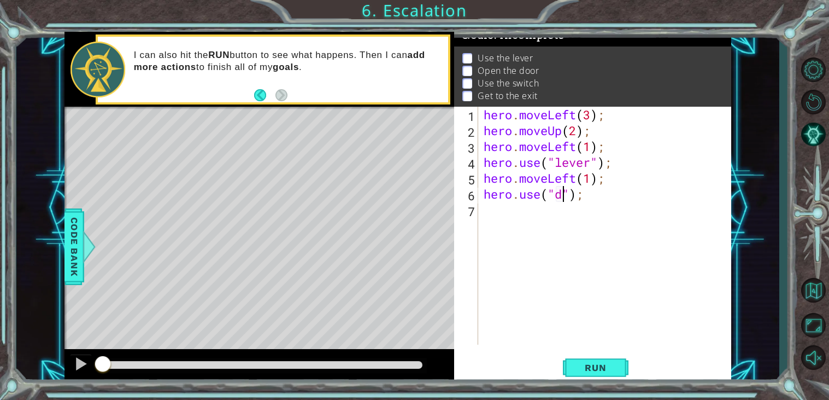
type textarea "hero.use("door");"
click at [559, 217] on div "hero . moveLeft ( 3 ) ; hero . moveUp ( 2 ) ; hero . moveLeft ( 1 ) ; hero . us…" at bounding box center [608, 242] width 253 height 270
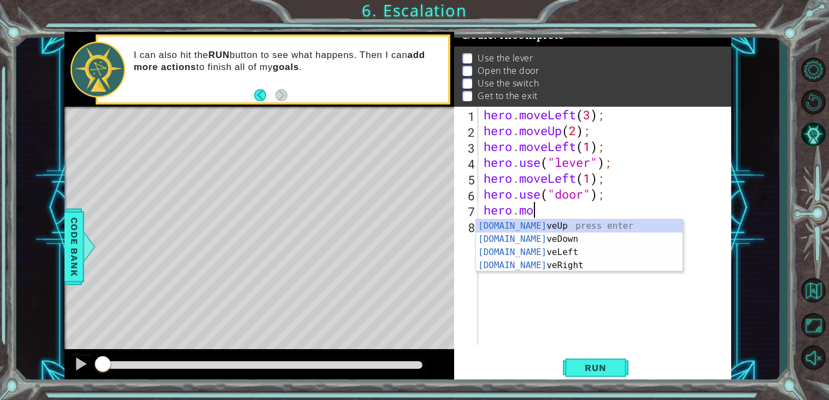
scroll to position [0, 2]
type textarea "hero.moveUp(1);"
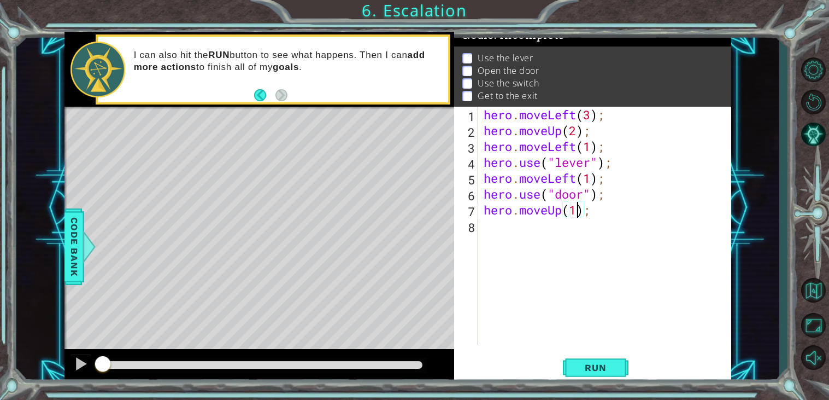
scroll to position [0, 4]
click at [533, 231] on div "hero . moveLeft ( 3 ) ; hero . moveUp ( 2 ) ; hero . moveLeft ( 1 ) ; hero . us…" at bounding box center [608, 242] width 253 height 270
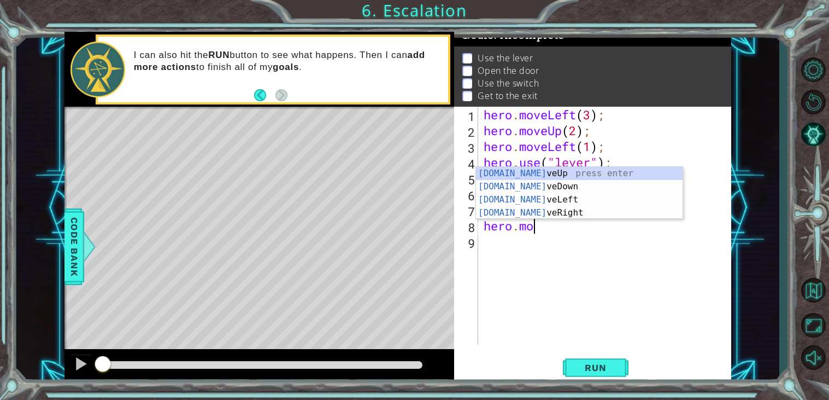
scroll to position [0, 2]
click at [540, 212] on div "hero.move Up press enter hero.move Down press enter hero.move Left press enter …" at bounding box center [579, 206] width 207 height 79
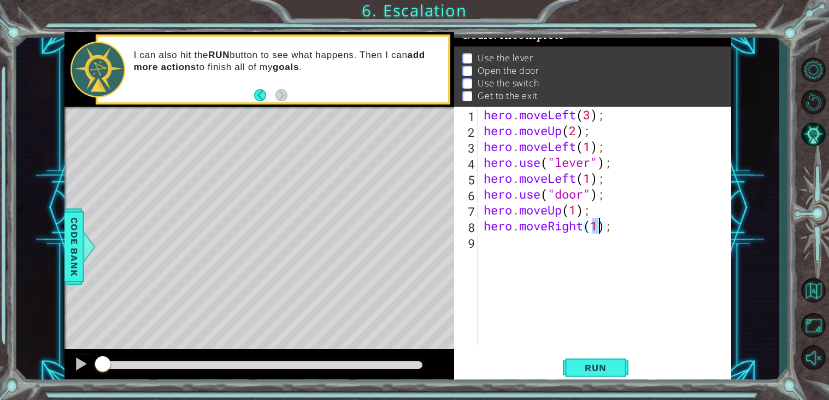
type textarea "hero.moveRight(2);"
click at [502, 244] on div "hero . moveLeft ( 3 ) ; hero . moveUp ( 2 ) ; hero . moveLeft ( 1 ) ; hero . us…" at bounding box center [608, 242] width 253 height 270
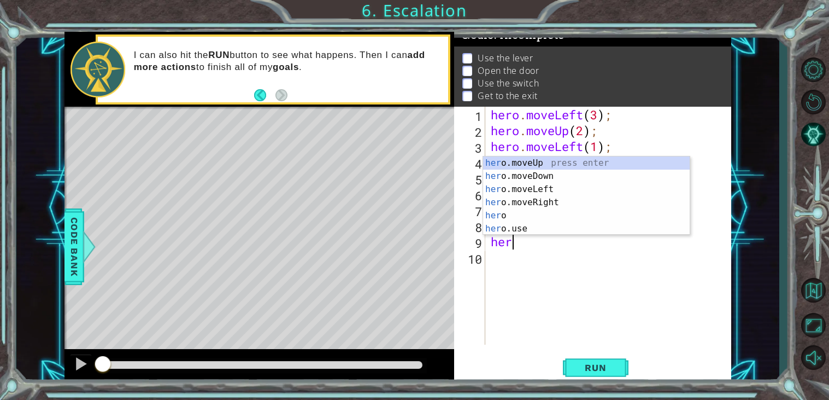
scroll to position [0, 1]
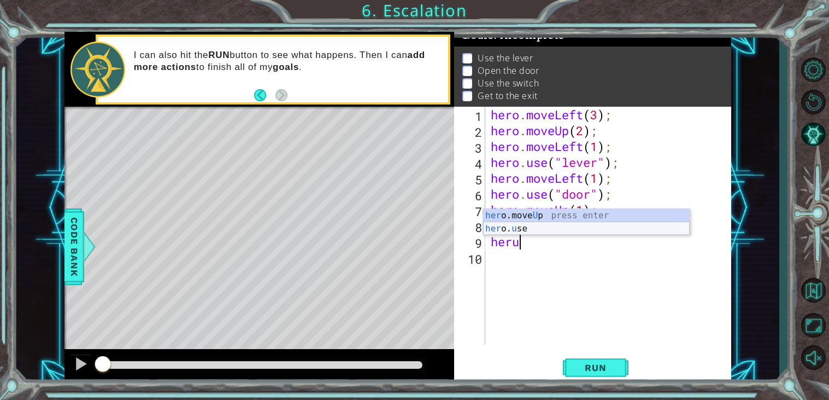
click at [530, 228] on div "her o.move U p press enter her o. u se press enter" at bounding box center [586, 235] width 207 height 52
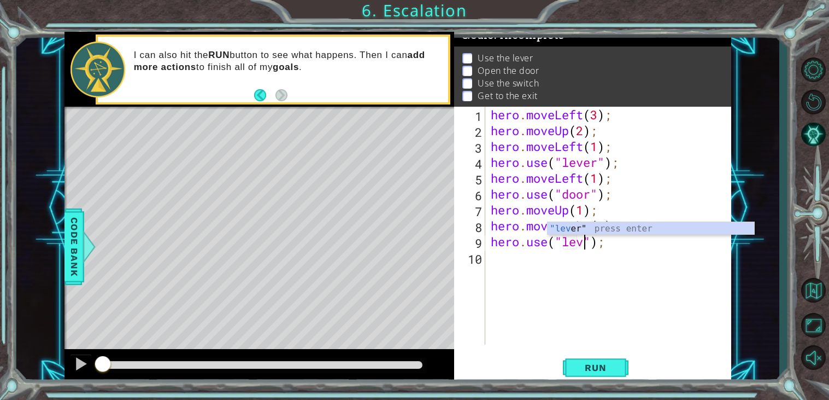
scroll to position [0, 4]
type textarea "hero.use("lever");"
click at [593, 262] on div "hero . moveLeft ( 3 ) ; hero . moveUp ( 2 ) ; hero . moveLeft ( 1 ) ; hero . us…" at bounding box center [612, 242] width 246 height 270
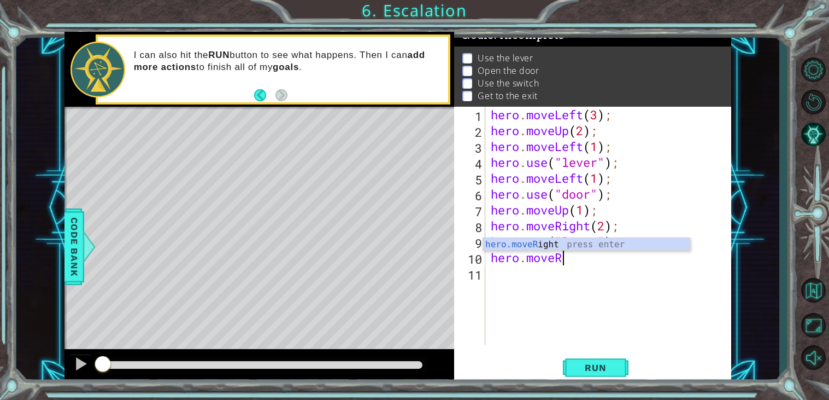
scroll to position [0, 2]
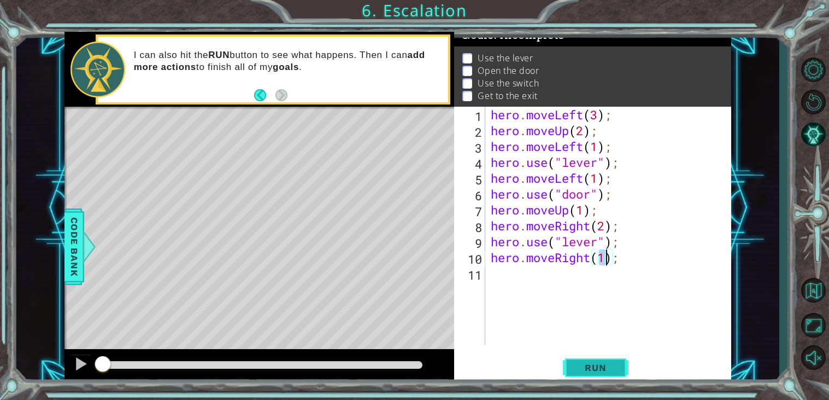
click at [610, 370] on span "Run" at bounding box center [595, 367] width 43 height 11
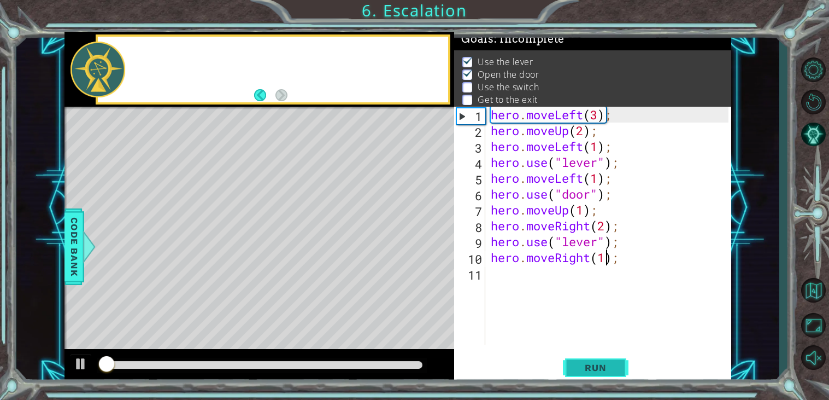
scroll to position [4, 0]
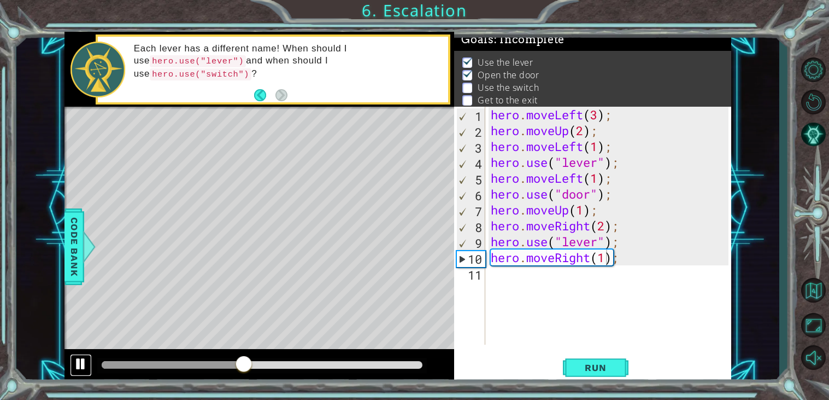
click at [75, 369] on div at bounding box center [81, 363] width 14 height 14
click at [583, 213] on div "hero . moveLeft ( 3 ) ; hero . moveUp ( 2 ) ; hero . moveLeft ( 1 ) ; hero . us…" at bounding box center [612, 242] width 246 height 270
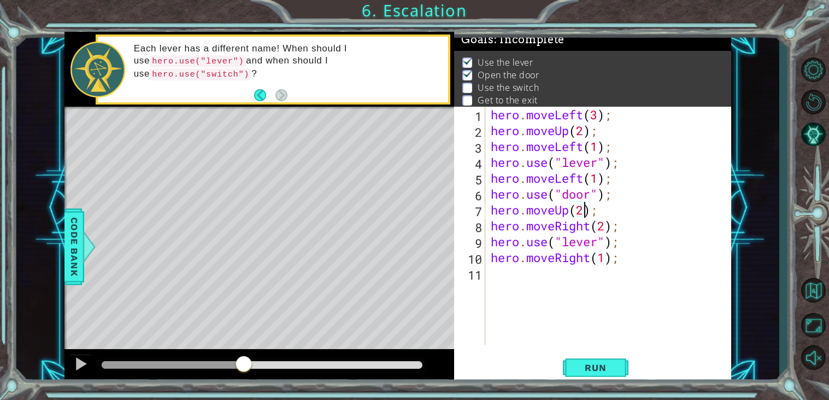
scroll to position [0, 4]
click at [593, 365] on span "Run" at bounding box center [595, 367] width 43 height 11
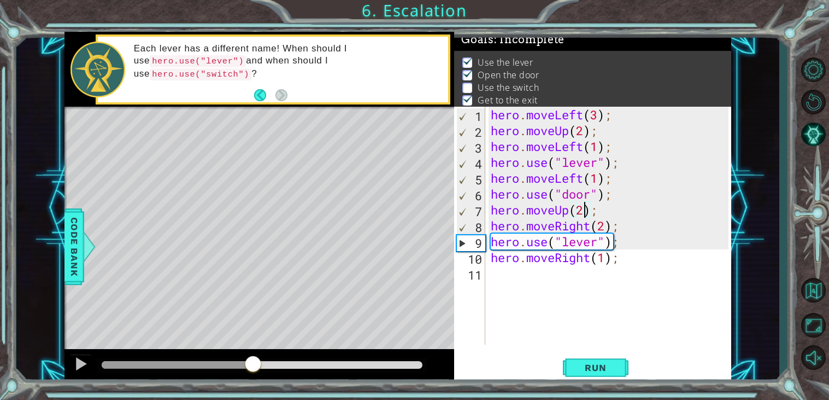
drag, startPoint x: 114, startPoint y: 364, endPoint x: 253, endPoint y: 369, distance: 139.0
click at [253, 369] on div at bounding box center [253, 365] width 20 height 20
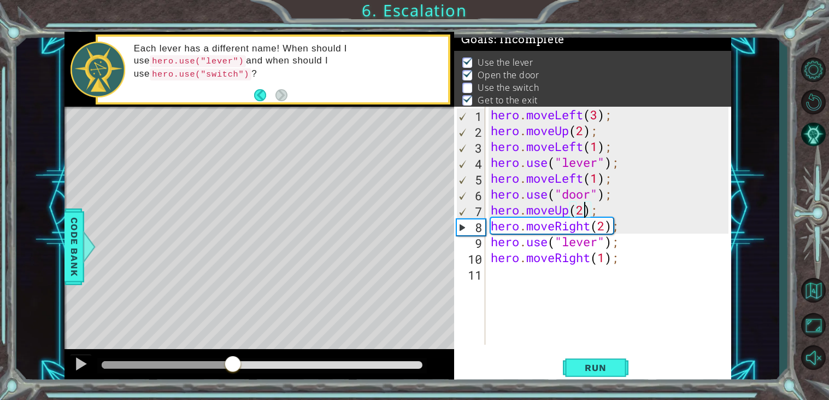
drag, startPoint x: 273, startPoint y: 361, endPoint x: 233, endPoint y: 360, distance: 40.5
click at [233, 360] on div at bounding box center [233, 365] width 20 height 20
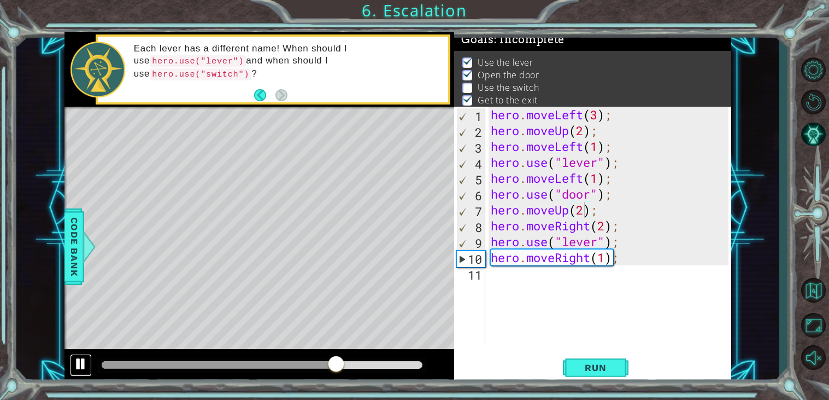
click at [81, 367] on div at bounding box center [81, 363] width 14 height 14
click at [271, 194] on div "Level Map" at bounding box center [317, 268] width 505 height 322
click at [597, 243] on div "hero . moveLeft ( 3 ) ; hero . moveUp ( 2 ) ; hero . moveLeft ( 1 ) ; hero . us…" at bounding box center [612, 242] width 246 height 270
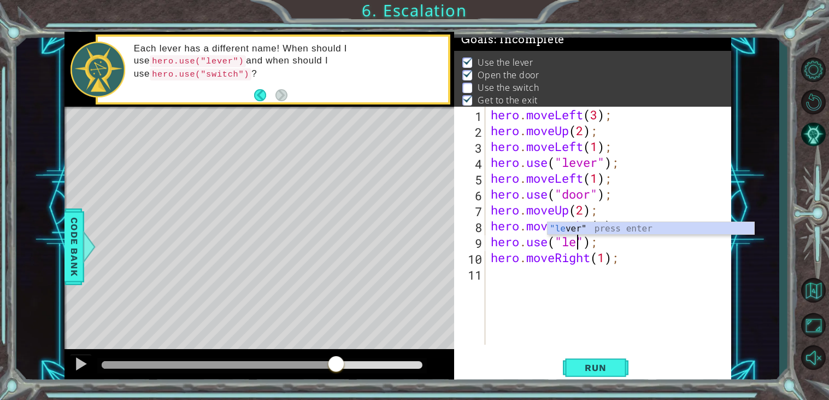
scroll to position [0, 3]
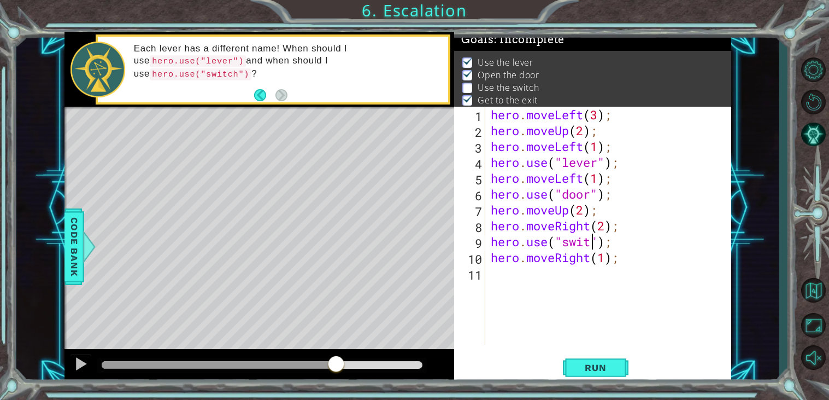
type textarea "hero.use("switch");"
click at [611, 276] on div "hero . moveLeft ( 3 ) ; hero . moveUp ( 2 ) ; hero . moveLeft ( 1 ) ; hero . us…" at bounding box center [612, 242] width 246 height 270
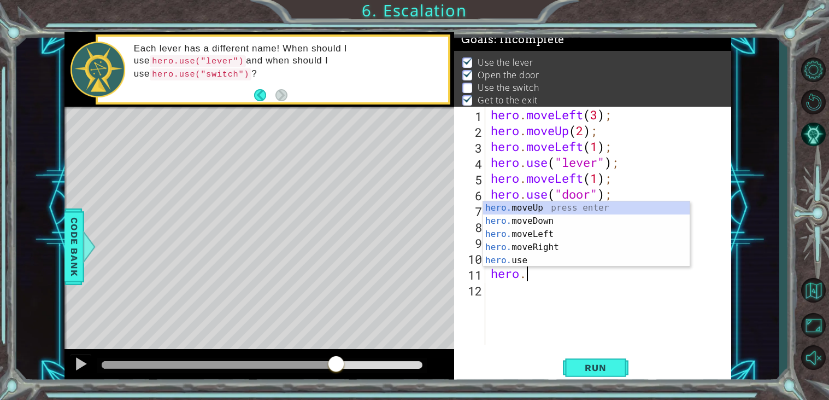
scroll to position [0, 1]
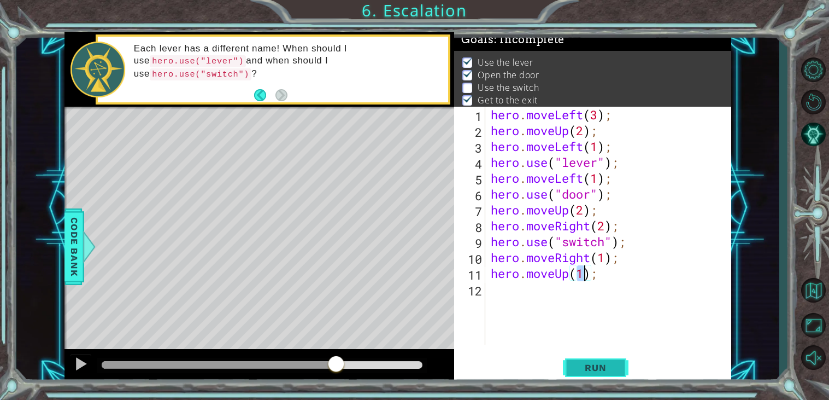
type textarea "hero.moveUp(1);"
click at [599, 369] on span "Run" at bounding box center [595, 367] width 43 height 11
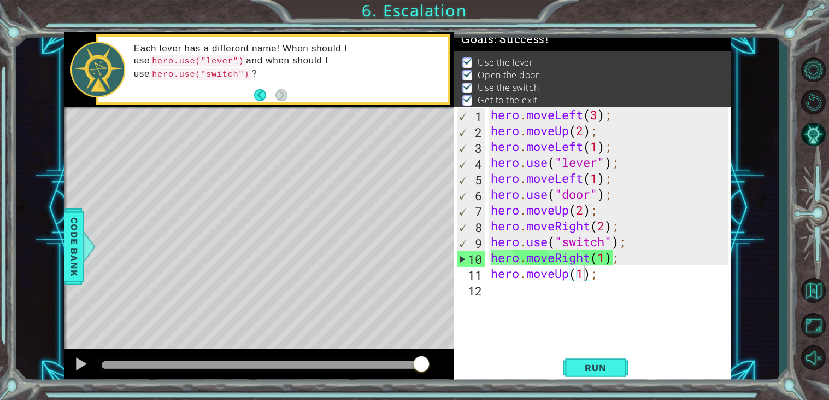
drag, startPoint x: 137, startPoint y: 360, endPoint x: 454, endPoint y: 350, distance: 316.7
click at [454, 350] on body "1 ההההההההההההההההההההההההההההההההההההההההההההההההההההההההההההההההההההההההההההה…" at bounding box center [414, 200] width 829 height 400
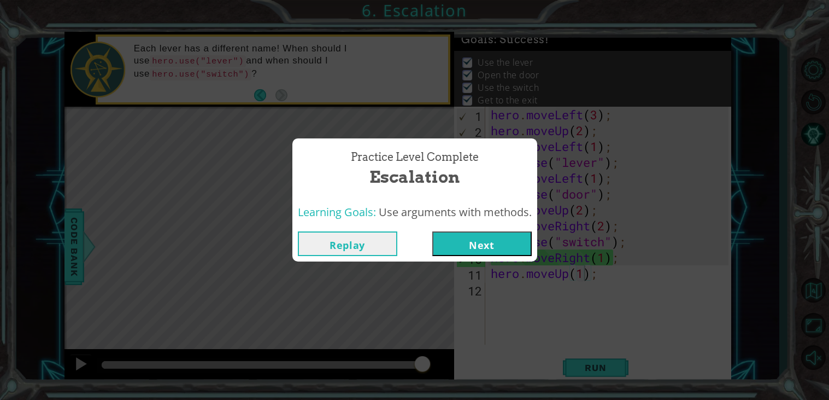
click at [500, 248] on button "Next" at bounding box center [482, 243] width 100 height 25
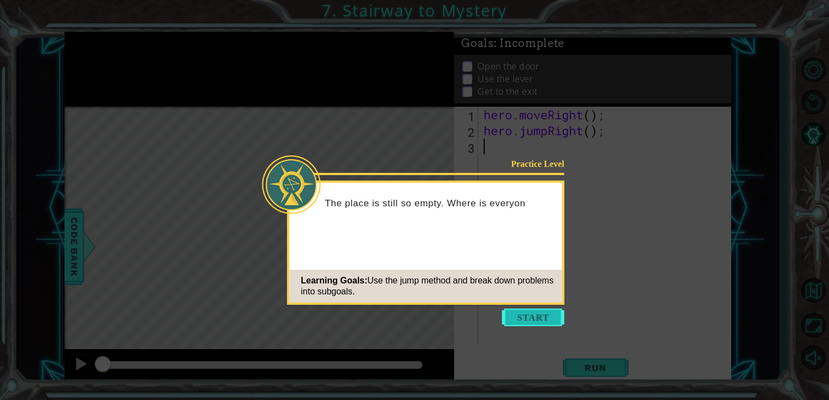
click at [545, 313] on button "Start" at bounding box center [533, 316] width 62 height 17
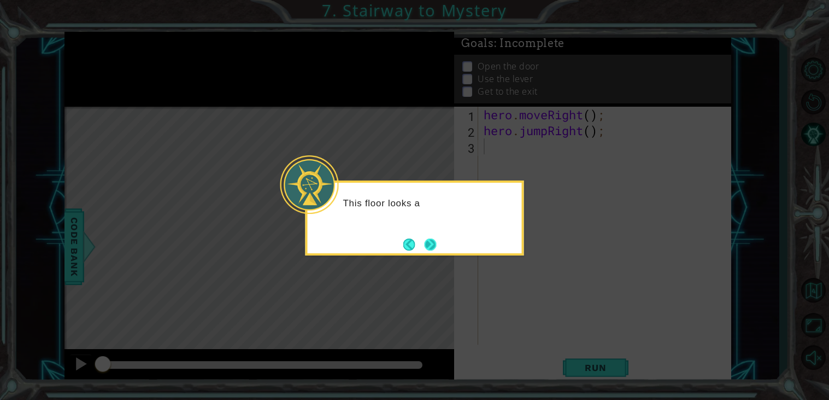
click at [430, 241] on button "Next" at bounding box center [431, 244] width 12 height 12
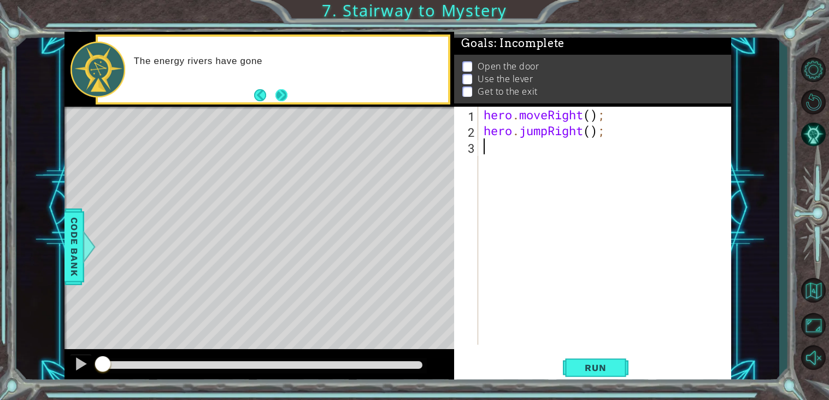
click at [276, 93] on button "Next" at bounding box center [282, 95] width 12 height 12
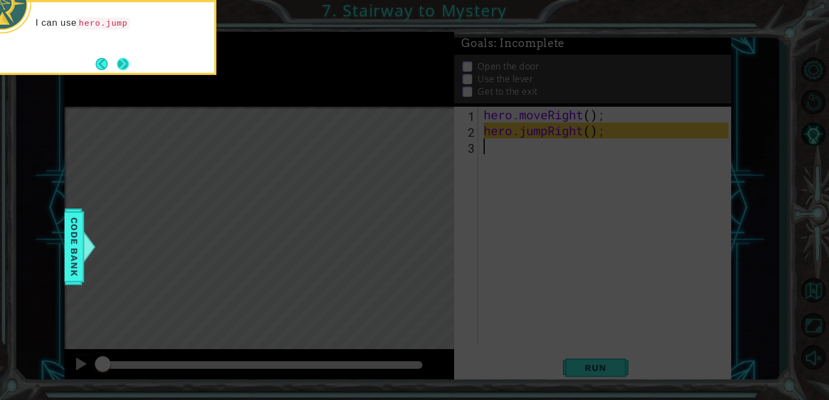
click at [126, 67] on button "Next" at bounding box center [123, 64] width 12 height 12
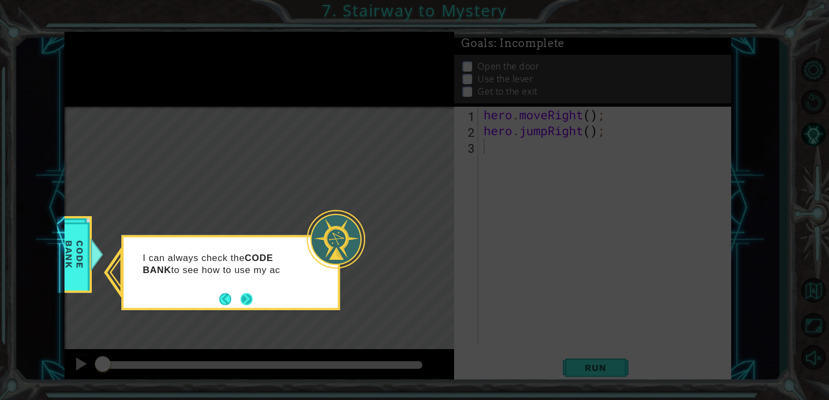
click at [248, 300] on button "Next" at bounding box center [247, 298] width 12 height 12
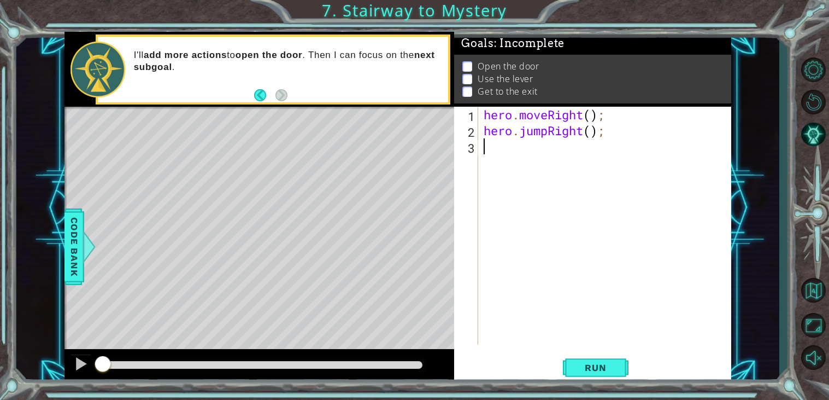
click at [593, 116] on div "hero . moveRight ( ) ; hero . jumpRight ( ) ;" at bounding box center [608, 242] width 253 height 270
click at [593, 134] on div "hero . moveRight ( 1 ) ; hero . jumpRight ( ) ;" at bounding box center [608, 242] width 253 height 270
type textarea "hero.jumpRight(2);"
click at [514, 149] on div "hero . moveRight ( 1 ) ; hero . jumpRight ( 2 ) ;" at bounding box center [608, 242] width 253 height 270
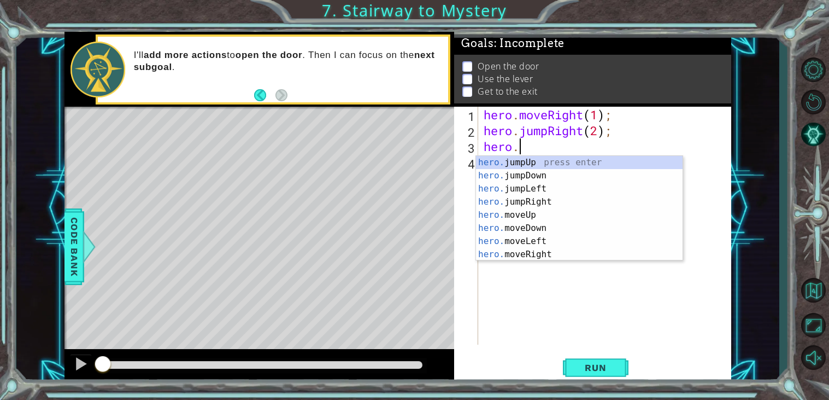
scroll to position [0, 1]
click at [529, 202] on div "hero.m oveUp press enter hero.m oveDown press enter hero.m oveLeft press enter …" at bounding box center [579, 221] width 207 height 131
type textarea "hero.moveRight(1);"
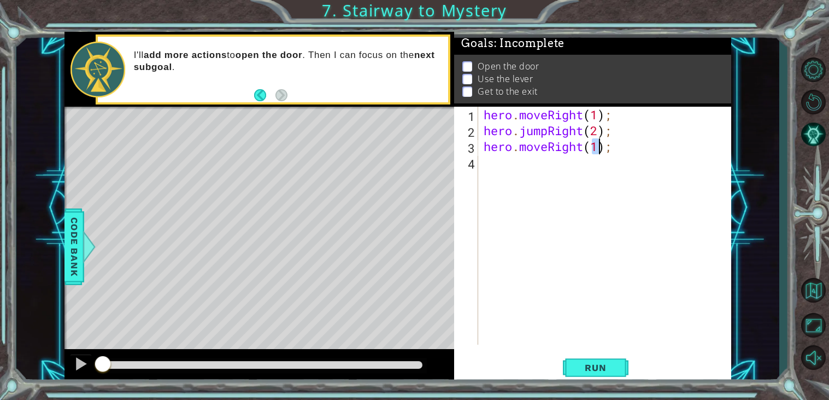
scroll to position [0, 5]
click at [547, 179] on div "hero . moveRight ( 1 ) ; hero . jumpRight ( 2 ) ; hero . moveRight ( 1 ) ;" at bounding box center [608, 242] width 253 height 270
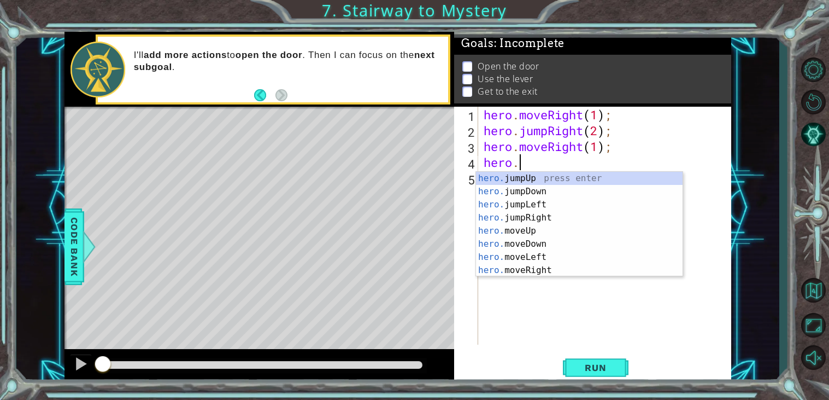
scroll to position [0, 2]
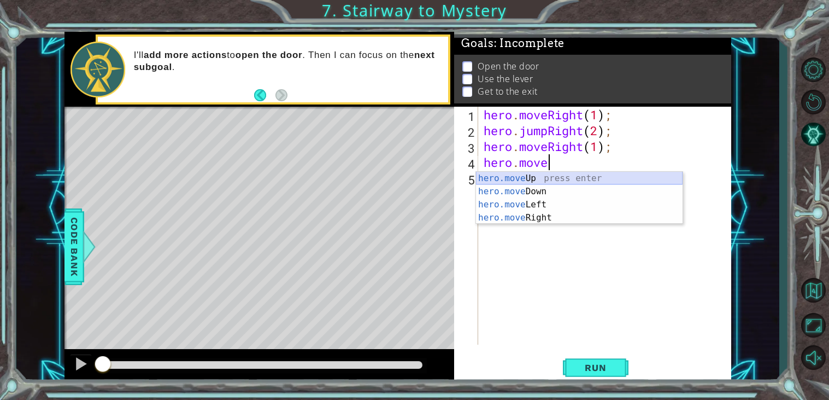
type textarea "hero.moveUp(1);"
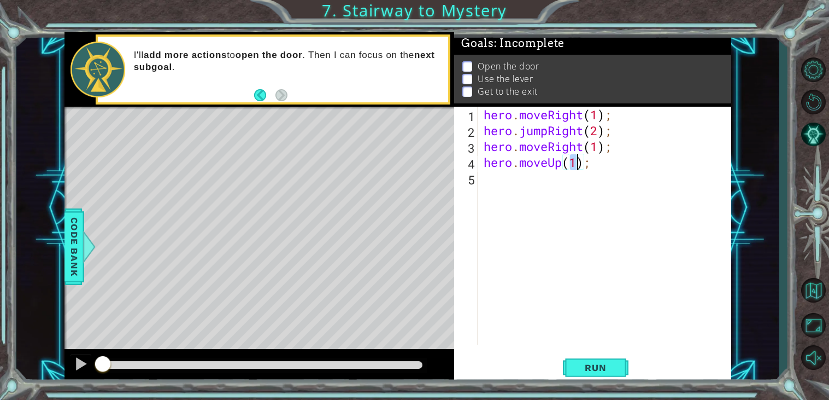
click at [509, 182] on div "hero . moveRight ( 1 ) ; hero . jumpRight ( 2 ) ; hero . moveRight ( 1 ) ; hero…" at bounding box center [608, 242] width 253 height 270
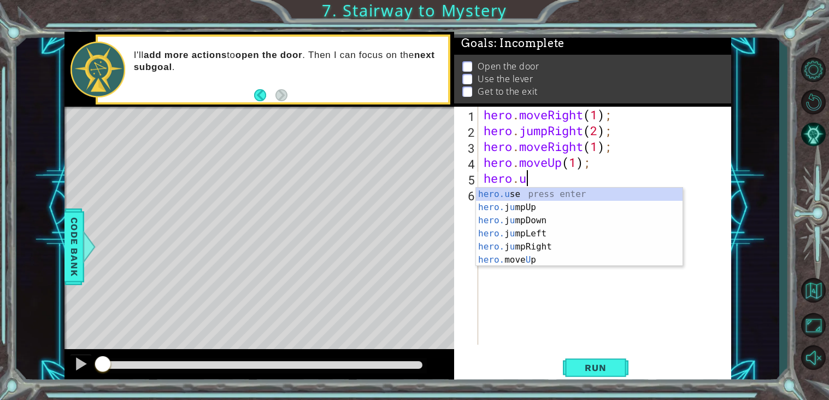
scroll to position [0, 1]
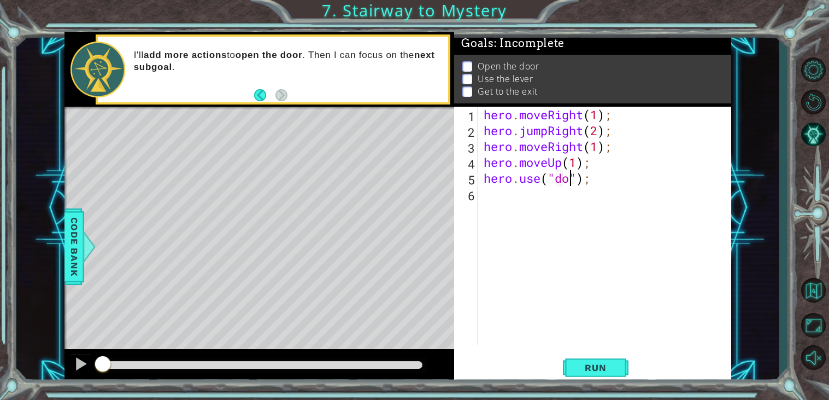
type textarea "hero.use("door");"
click at [512, 203] on div "hero . moveRight ( 1 ) ; hero . jumpRight ( 2 ) ; hero . moveRight ( 1 ) ; hero…" at bounding box center [608, 242] width 253 height 270
click at [584, 361] on button "Run" at bounding box center [596, 368] width 66 height 28
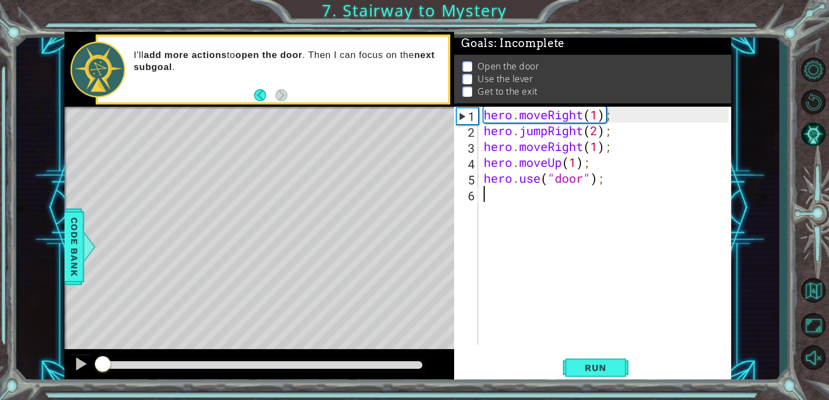
drag, startPoint x: 117, startPoint y: 365, endPoint x: 97, endPoint y: 362, distance: 19.8
click at [97, 362] on div at bounding box center [103, 365] width 20 height 20
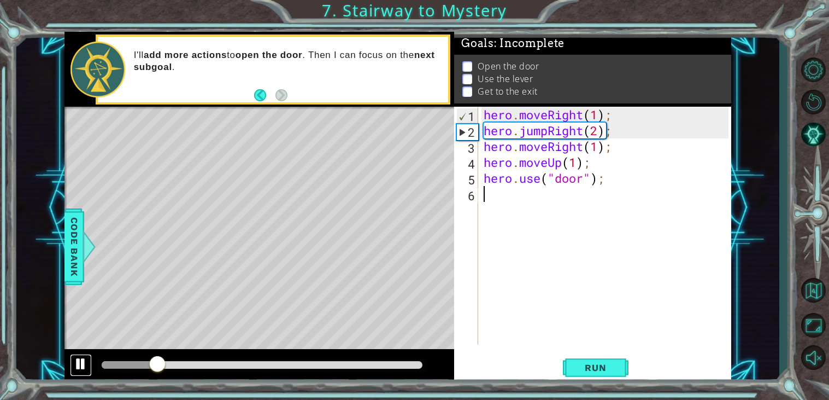
click at [83, 364] on div at bounding box center [81, 363] width 14 height 14
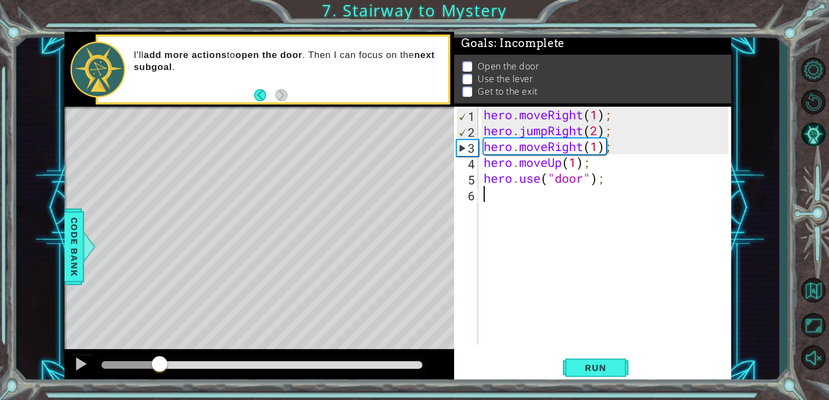
click at [600, 131] on div "hero . moveRight ( 1 ) ; hero . jumpRight ( 2 ) ; hero . moveRight ( 1 ) ; hero…" at bounding box center [608, 242] width 253 height 270
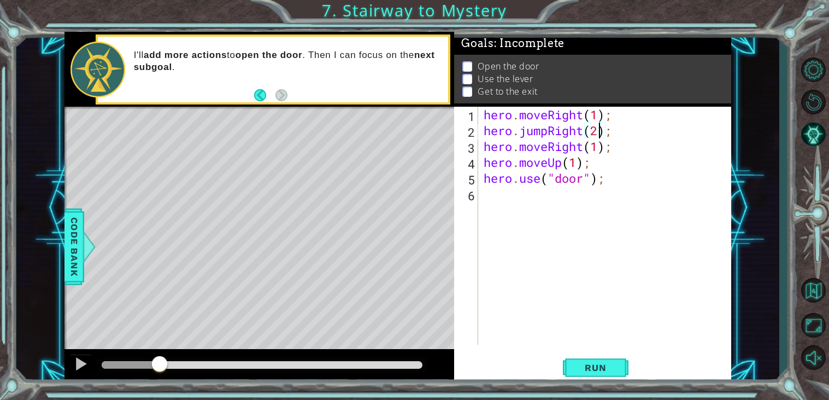
scroll to position [0, 4]
type textarea "hero.jumpRight(1);"
click at [607, 367] on span "Run" at bounding box center [595, 367] width 43 height 11
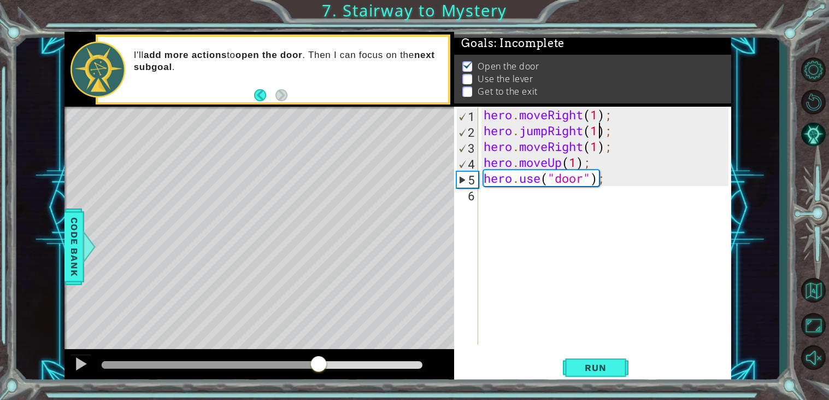
drag, startPoint x: 115, startPoint y: 366, endPoint x: 320, endPoint y: 366, distance: 204.5
click at [320, 366] on div at bounding box center [319, 365] width 20 height 20
click at [75, 365] on div at bounding box center [81, 363] width 14 height 14
click at [564, 207] on div "hero . moveRight ( 1 ) ; hero . jumpRight ( 1 ) ; hero . moveRight ( 1 ) ; hero…" at bounding box center [608, 242] width 253 height 270
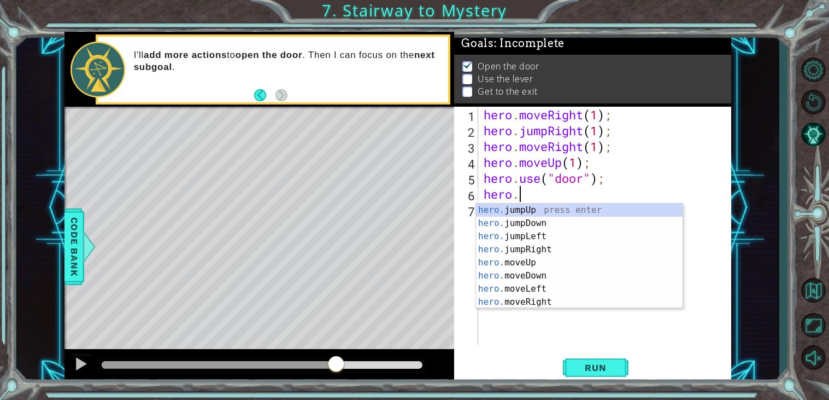
scroll to position [0, 1]
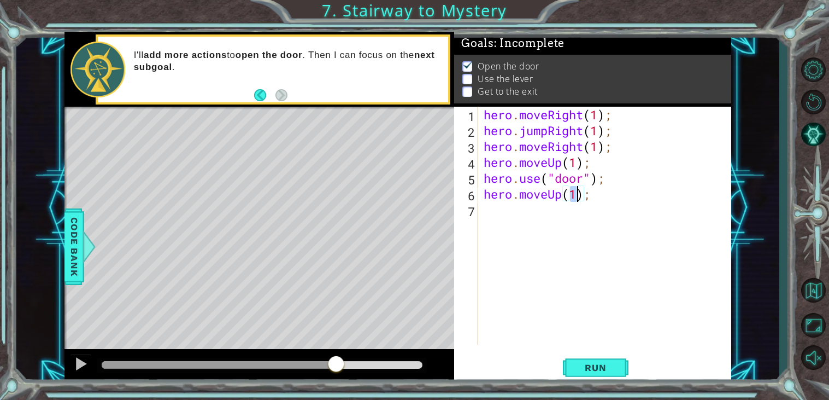
type textarea "hero.moveUp(2);"
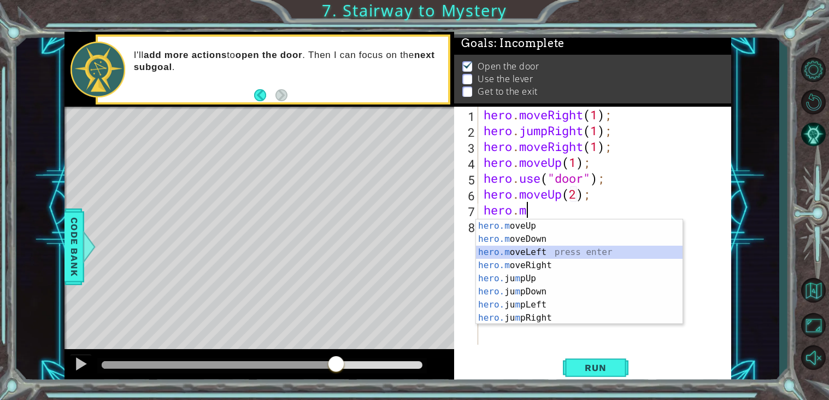
type textarea "hero.moveLeft(1);"
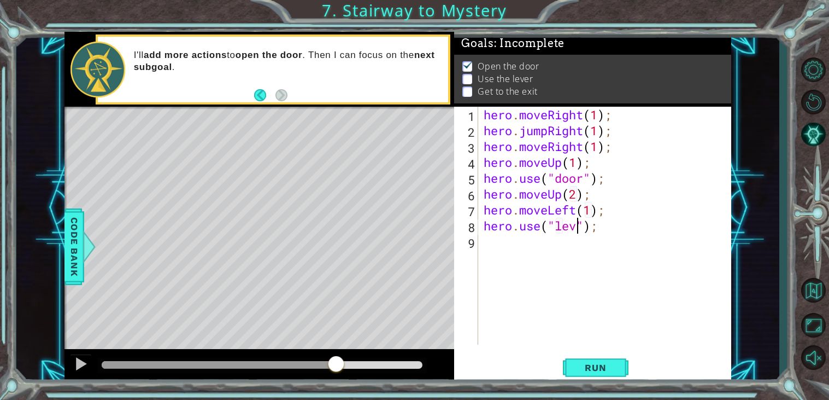
scroll to position [0, 4]
type textarea "hero.use("lever");"
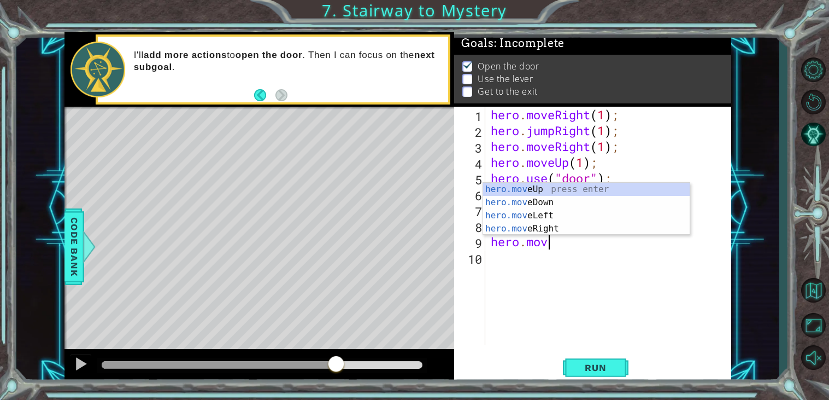
scroll to position [0, 2]
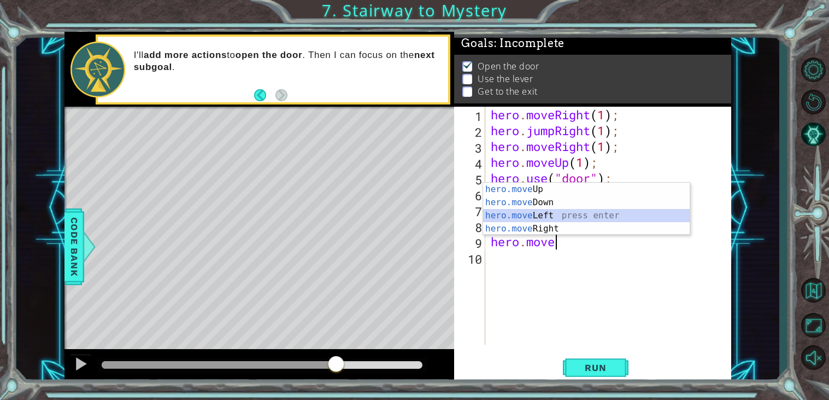
type textarea "hero.moveLeft(2);"
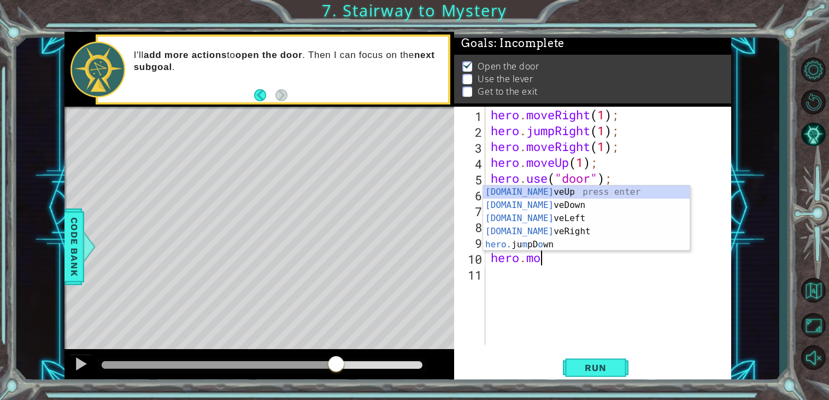
scroll to position [0, 1]
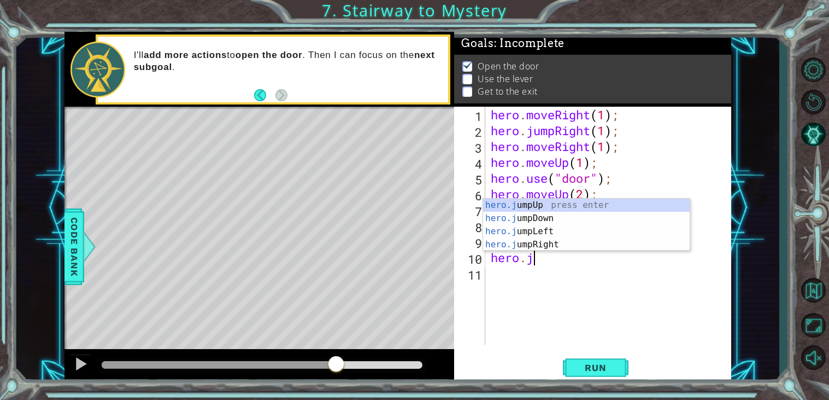
type textarea "hero.ju"
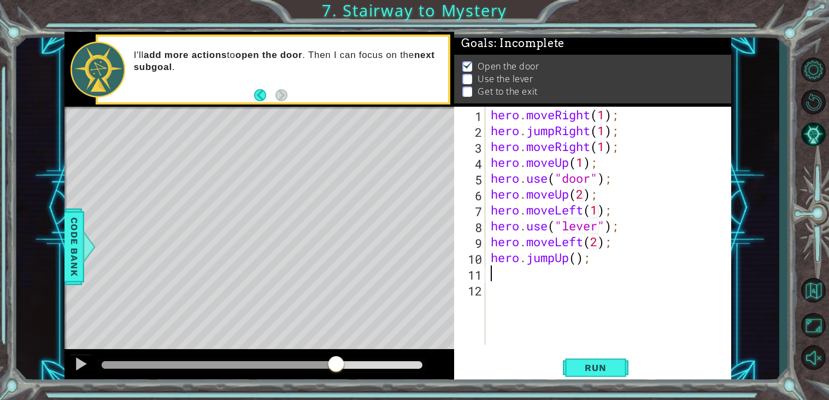
click at [575, 262] on div "hero . moveRight ( 1 ) ; hero . jumpRight ( 1 ) ; hero . moveRight ( 1 ) ; hero…" at bounding box center [612, 242] width 246 height 270
type textarea "hero.jumpUp(1);"
click at [541, 277] on div "hero . moveRight ( 1 ) ; hero . jumpRight ( 1 ) ; hero . moveRight ( 1 ) ; hero…" at bounding box center [612, 242] width 246 height 270
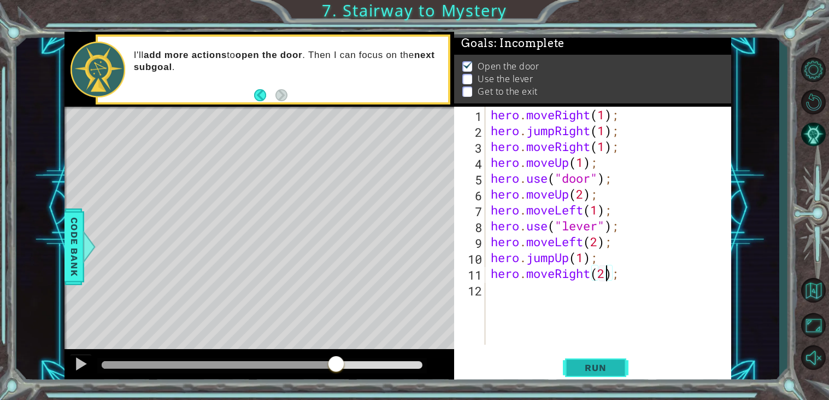
type textarea "hero.moveRight(2);"
click at [588, 364] on span "Run" at bounding box center [595, 367] width 43 height 11
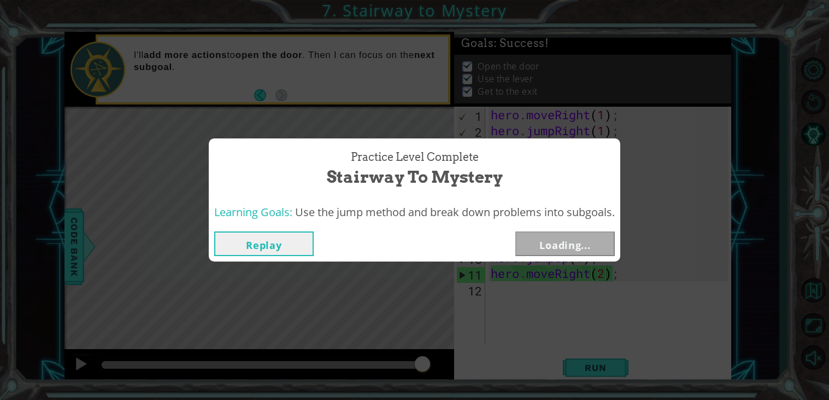
drag, startPoint x: 127, startPoint y: 365, endPoint x: 442, endPoint y: 356, distance: 315.0
click at [442, 356] on body "1 ההההההההההההההההההההההההההההההההההההההההההההההההההההההההההההההההההההההההההההה…" at bounding box center [414, 200] width 829 height 400
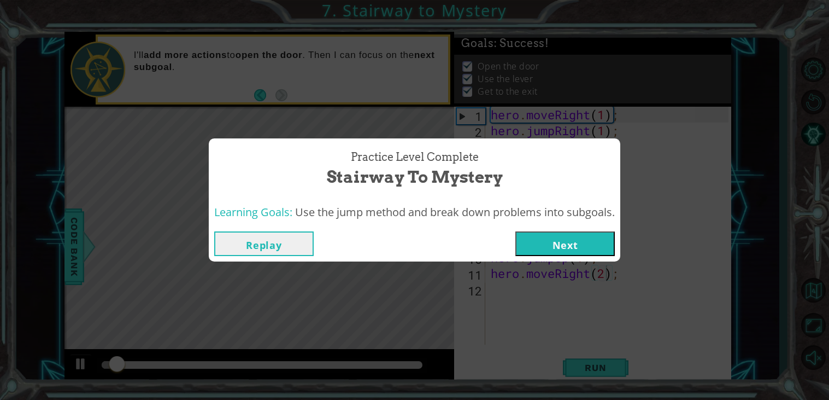
click at [576, 242] on button "Next" at bounding box center [566, 243] width 100 height 25
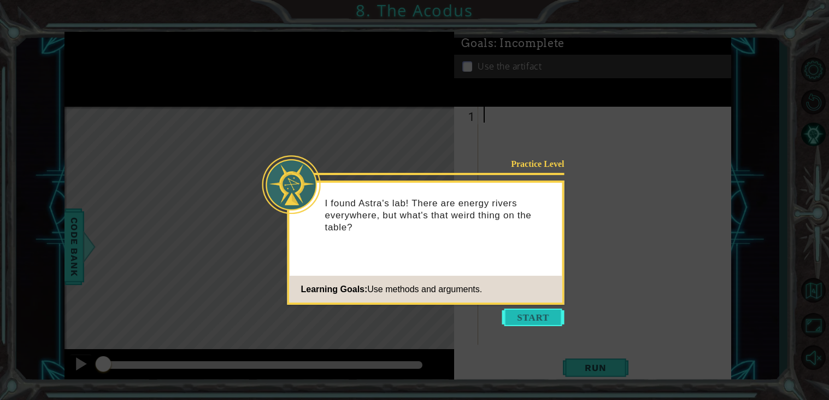
click at [537, 314] on button "Start" at bounding box center [533, 316] width 62 height 17
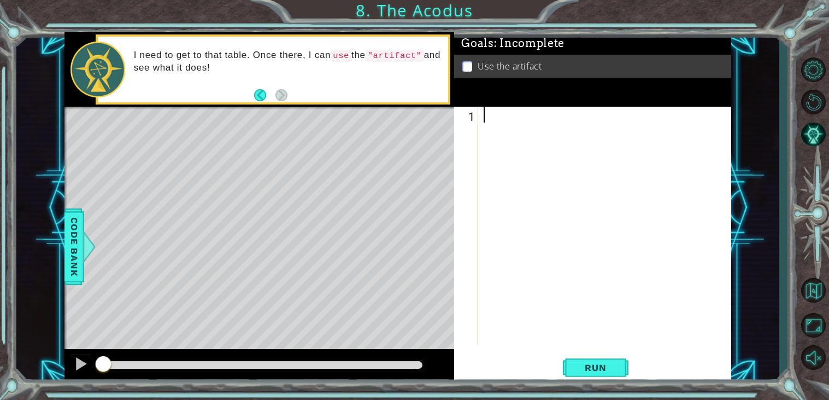
click at [549, 167] on div at bounding box center [608, 242] width 253 height 270
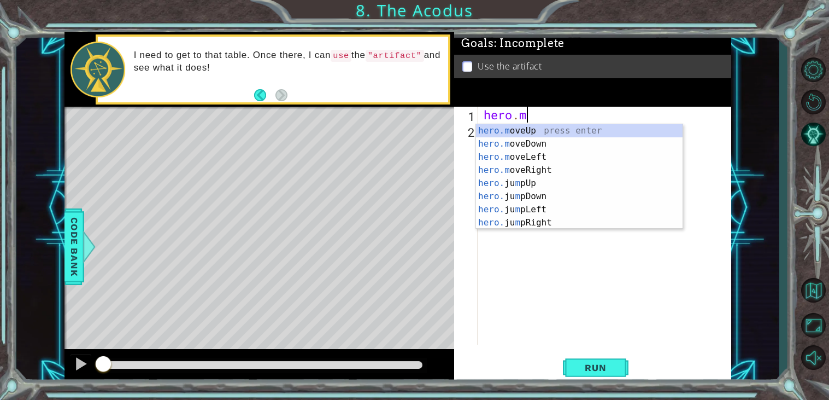
scroll to position [0, 1]
type textarea "hero.moveUp(2);"
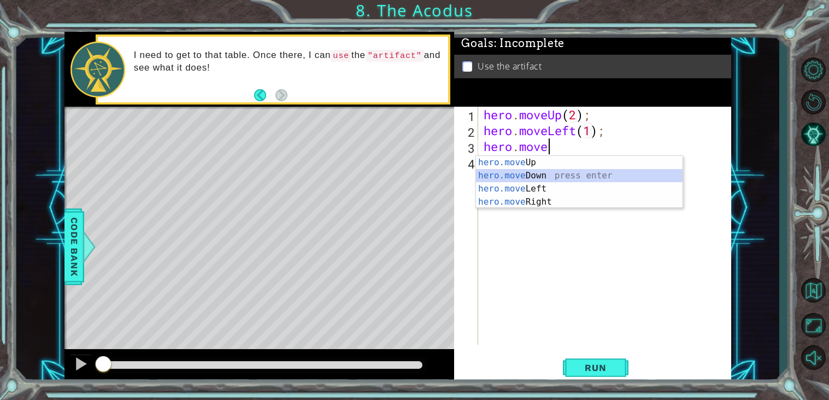
scroll to position [0, 2]
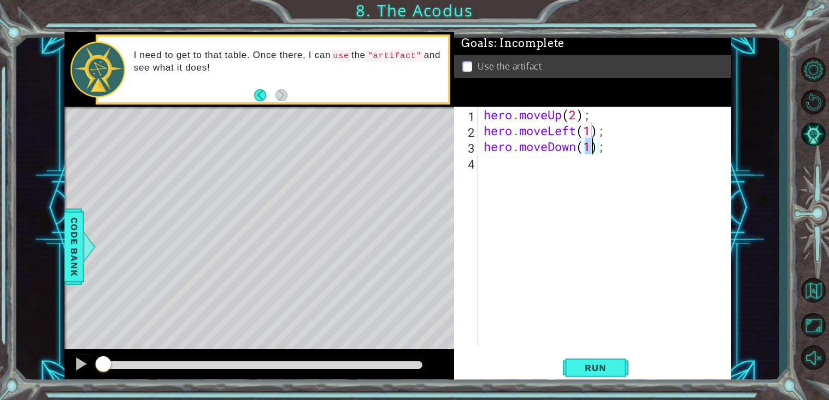
type textarea "hero.moveDown(2);"
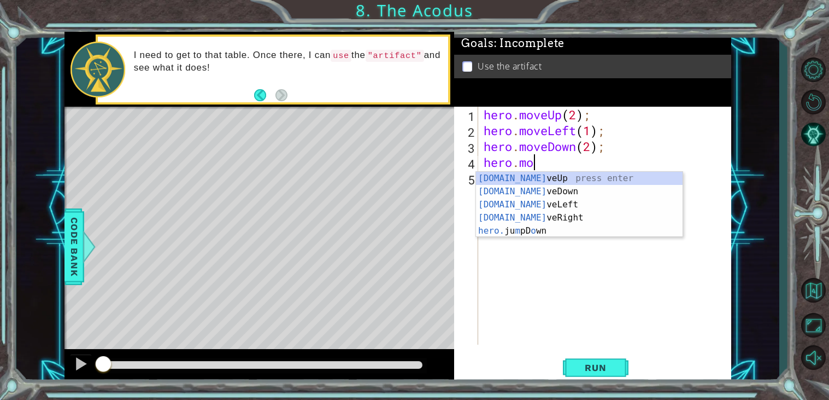
scroll to position [0, 1]
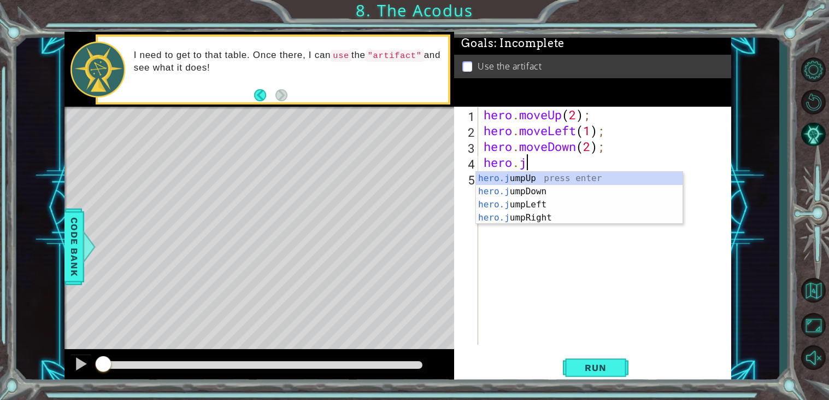
type textarea "hero.ju"
click at [566, 204] on div "hero.ju mpUp press enter hero.ju mpDown press enter hero.[PERSON_NAME] mpLeft p…" at bounding box center [579, 211] width 207 height 79
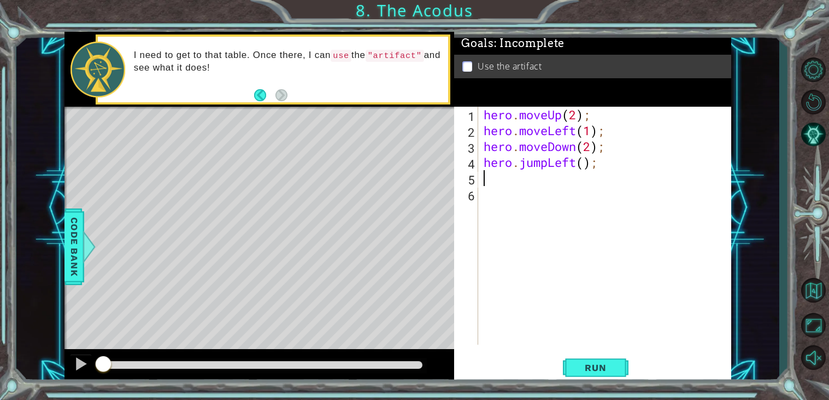
scroll to position [0, 0]
click at [584, 166] on div "hero . moveUp ( 2 ) ; hero . moveLeft ( 1 ) ; hero . moveDown ( 2 ) ; hero . ju…" at bounding box center [608, 242] width 253 height 270
type textarea "hero.jumpLeft(1);"
click at [541, 183] on div "hero . moveUp ( 2 ) ; hero . moveLeft ( 1 ) ; hero . moveDown ( 2 ) ; hero . ju…" at bounding box center [608, 242] width 253 height 270
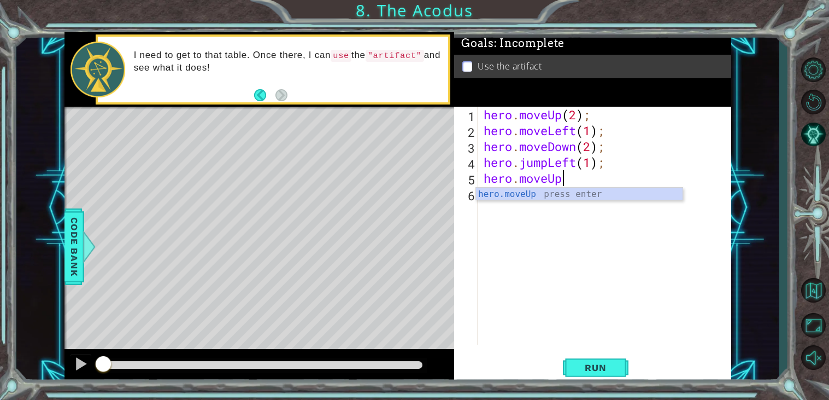
scroll to position [0, 3]
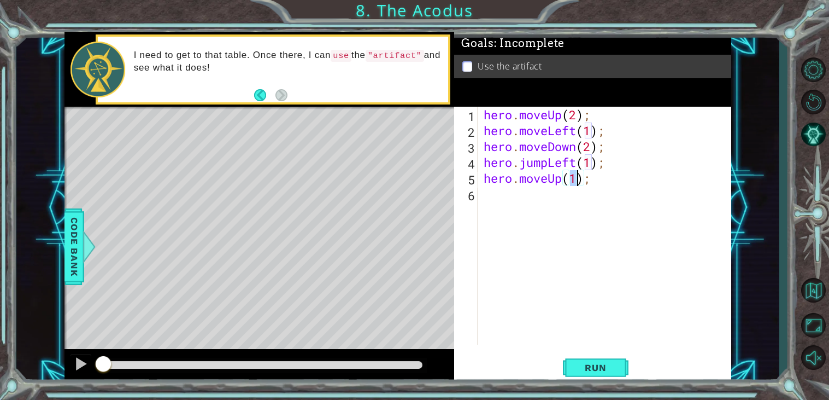
type textarea "hero.moveUp(2);"
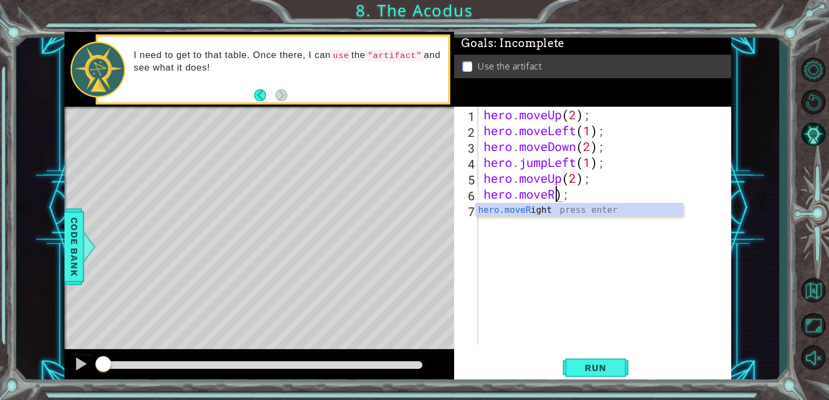
type textarea "hero.moveRight(1));"
click at [604, 199] on div "hero . moveUp ( 2 ) ; hero . moveLeft ( 1 ) ; hero . moveDown ( 2 ) ; hero . ju…" at bounding box center [608, 242] width 253 height 270
type textarea "hero.moveRight(1);"
click at [599, 221] on div "hero . moveUp ( 2 ) ; hero . moveLeft ( 1 ) ; hero . moveDown ( 2 ) ; hero . ju…" at bounding box center [608, 242] width 253 height 270
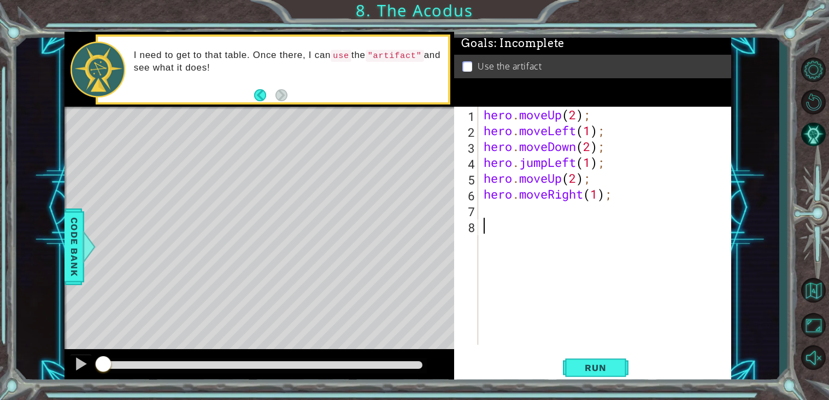
click at [597, 207] on div "hero . moveUp ( 2 ) ; hero . moveLeft ( 1 ) ; hero . moveDown ( 2 ) ; hero . ju…" at bounding box center [608, 242] width 253 height 270
type textarea "hero.use("artifact");"
click at [589, 371] on span "Run" at bounding box center [595, 367] width 43 height 11
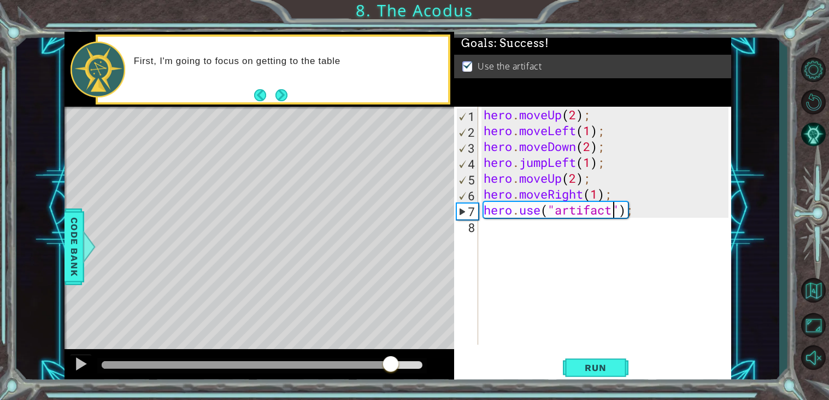
drag, startPoint x: 124, startPoint y: 366, endPoint x: 429, endPoint y: 349, distance: 305.0
click at [429, 349] on div at bounding box center [260, 366] width 390 height 35
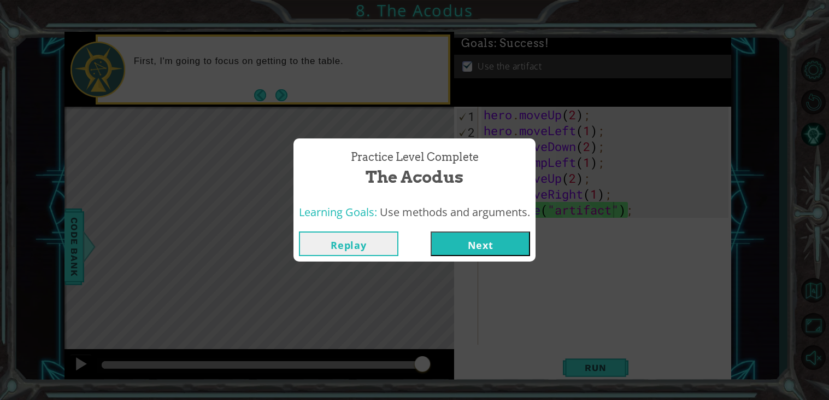
click at [485, 240] on button "Next" at bounding box center [481, 243] width 100 height 25
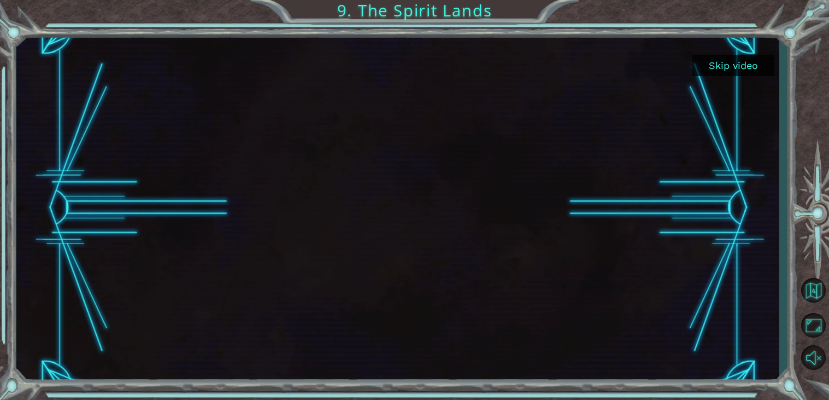
click at [738, 60] on button "Skip video" at bounding box center [734, 65] width 82 height 21
